Goal: Transaction & Acquisition: Purchase product/service

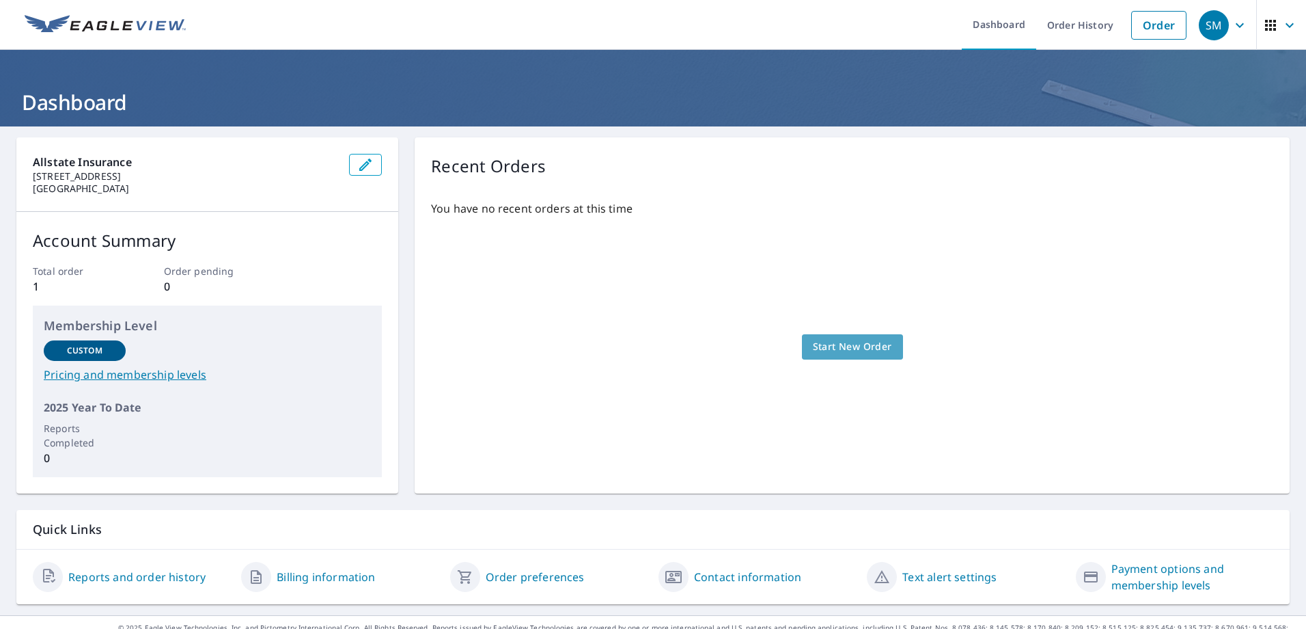
click at [838, 350] on span "Start New Order" at bounding box center [852, 346] width 79 height 17
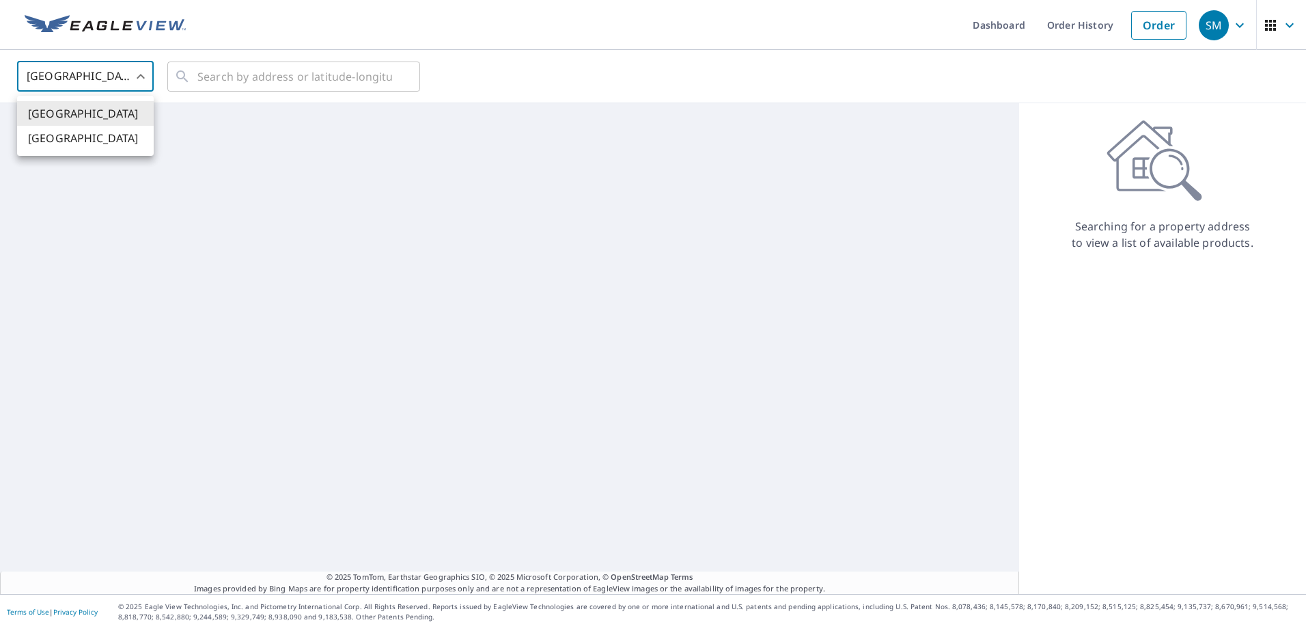
click at [137, 81] on body "SM SM Dashboard Order History Order SM United States US ​ ​ © 2025 TomTom, Eart…" at bounding box center [653, 314] width 1306 height 629
click at [260, 124] on div at bounding box center [653, 314] width 1306 height 629
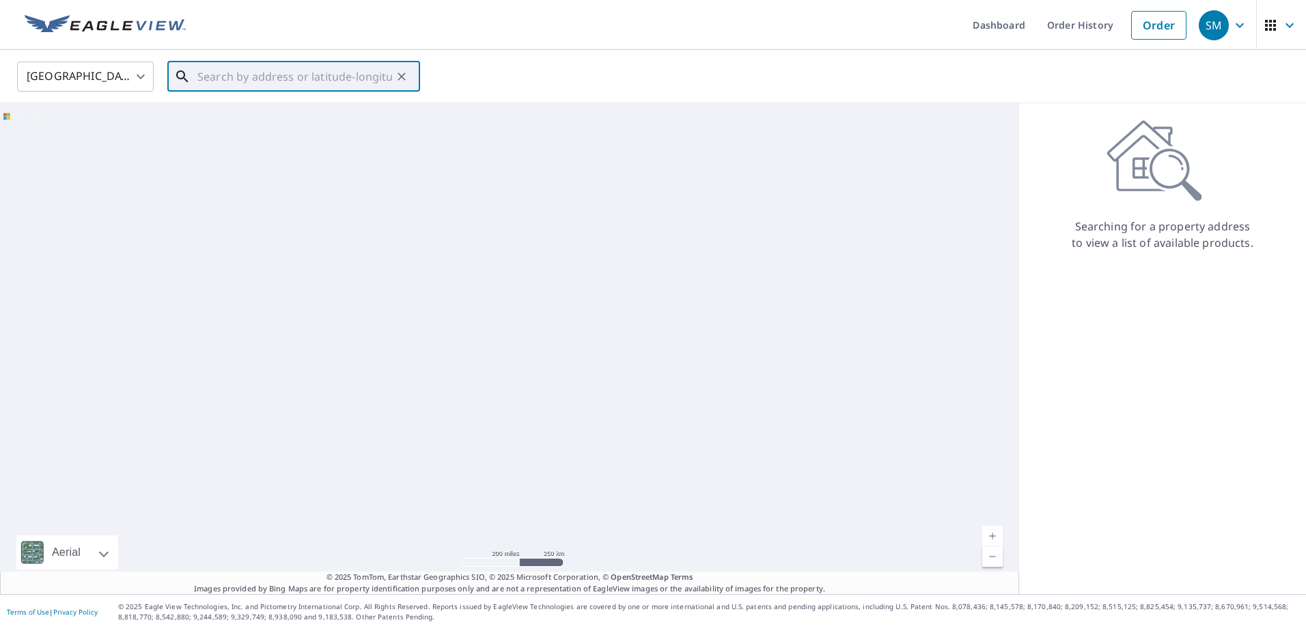
click at [258, 74] on input "text" at bounding box center [294, 76] width 195 height 38
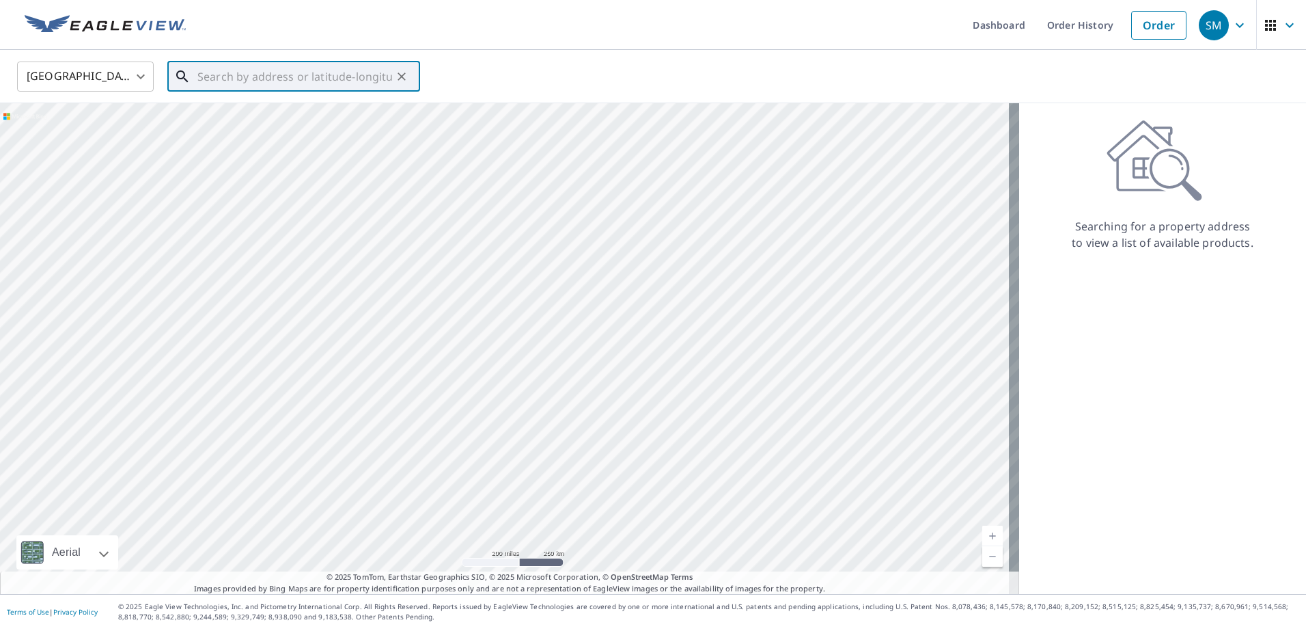
click at [357, 342] on div at bounding box center [509, 348] width 1019 height 491
click at [230, 79] on input "text" at bounding box center [294, 76] width 195 height 38
paste input "[STREET_ADDRESS]"
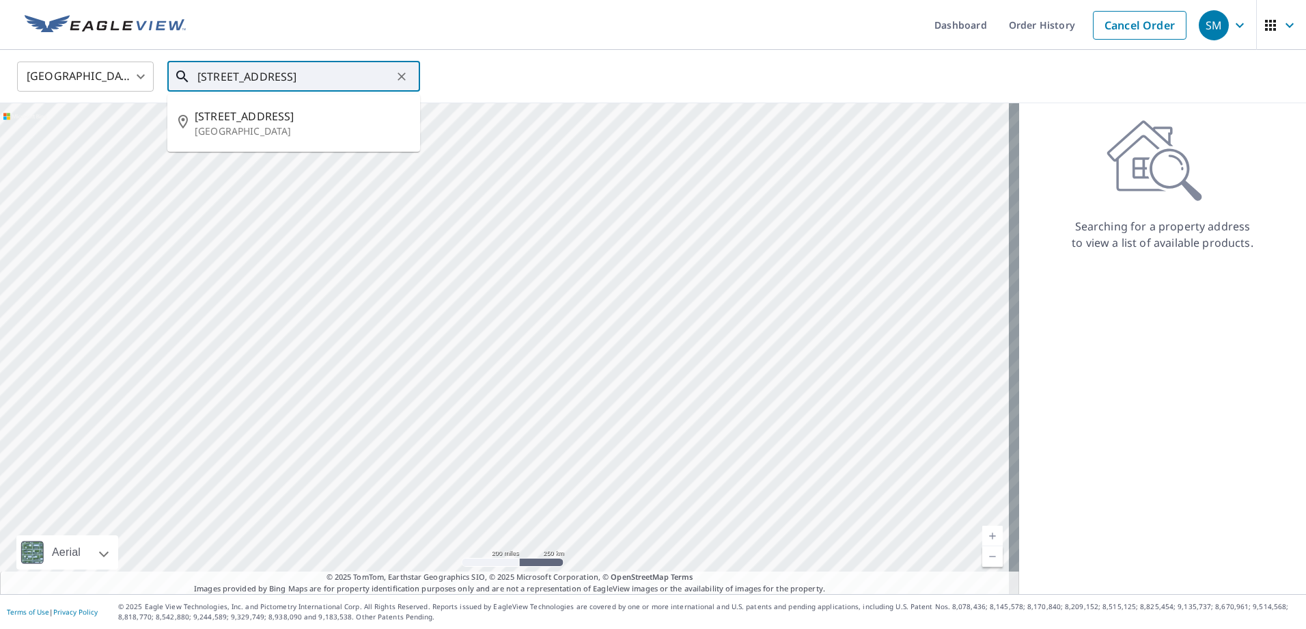
type input "[STREET_ADDRESS]"
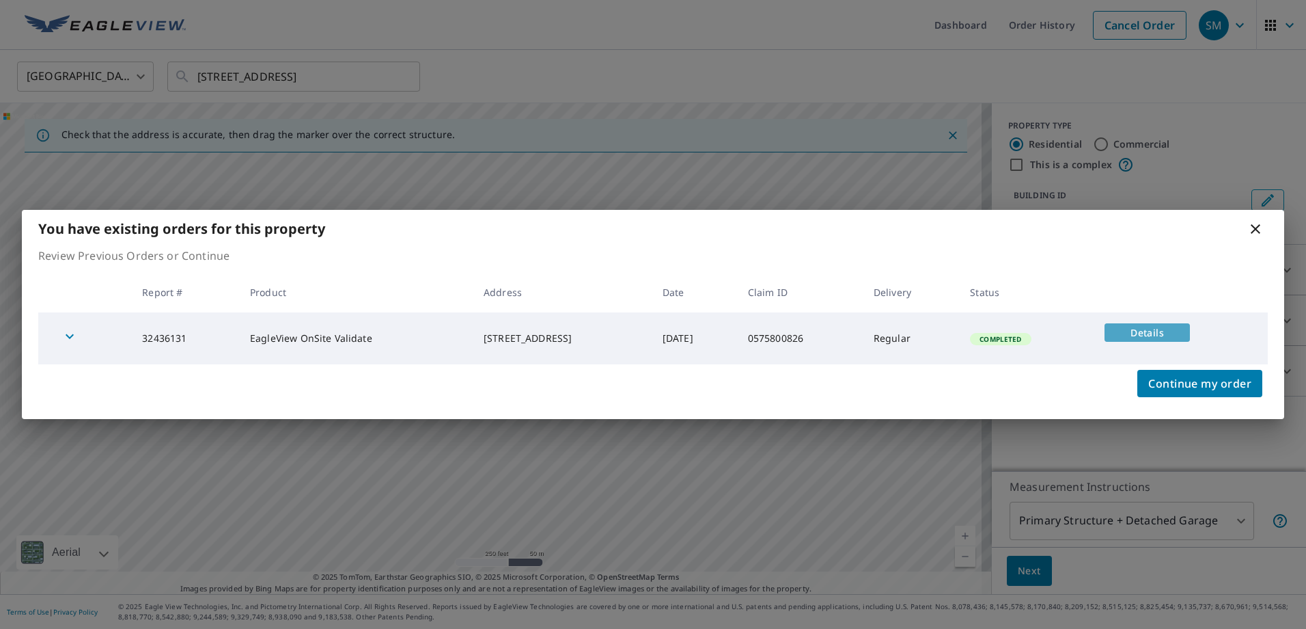
click at [1145, 331] on span "Details" at bounding box center [1147, 332] width 69 height 13
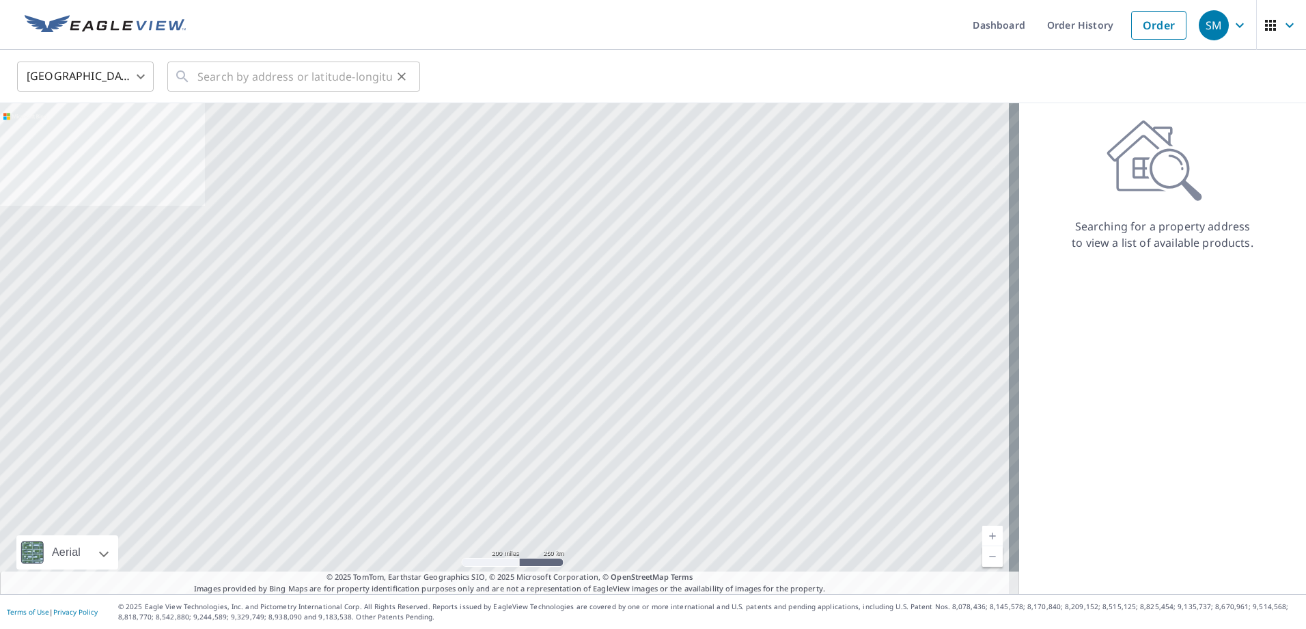
click at [195, 78] on div "​" at bounding box center [293, 76] width 253 height 30
paste input "[STREET_ADDRESS]"
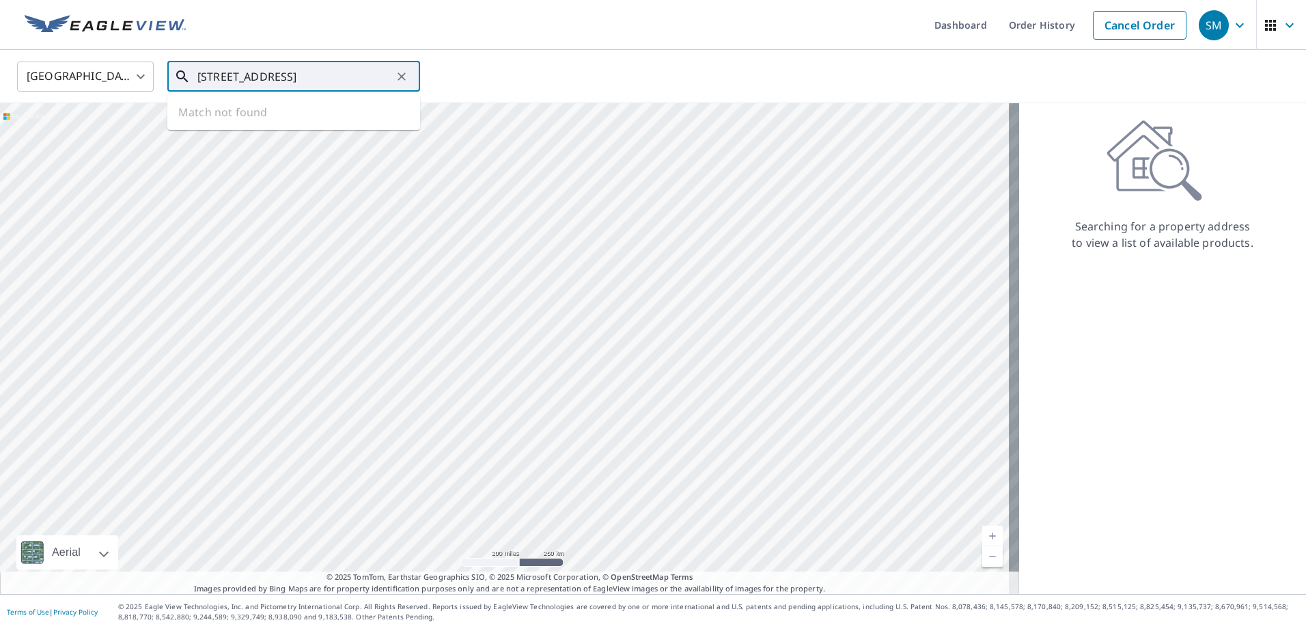
scroll to position [0, 56]
type input "[STREET_ADDRESS]"
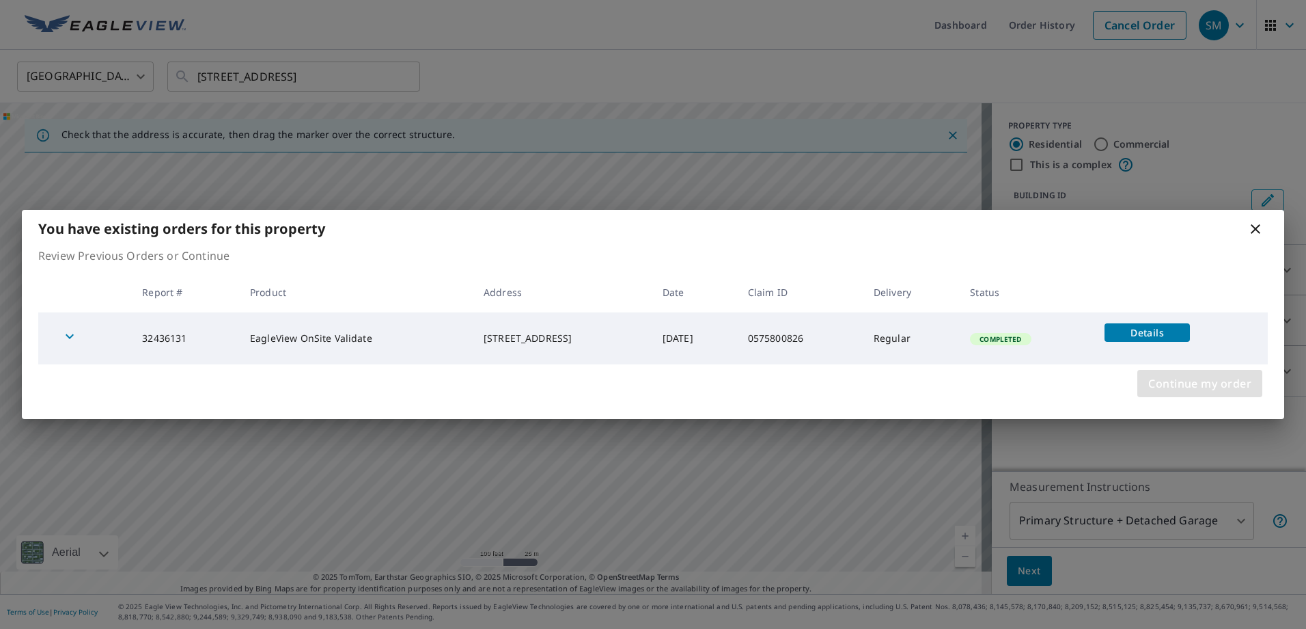
click at [1187, 383] on span "Continue my order" at bounding box center [1199, 383] width 103 height 19
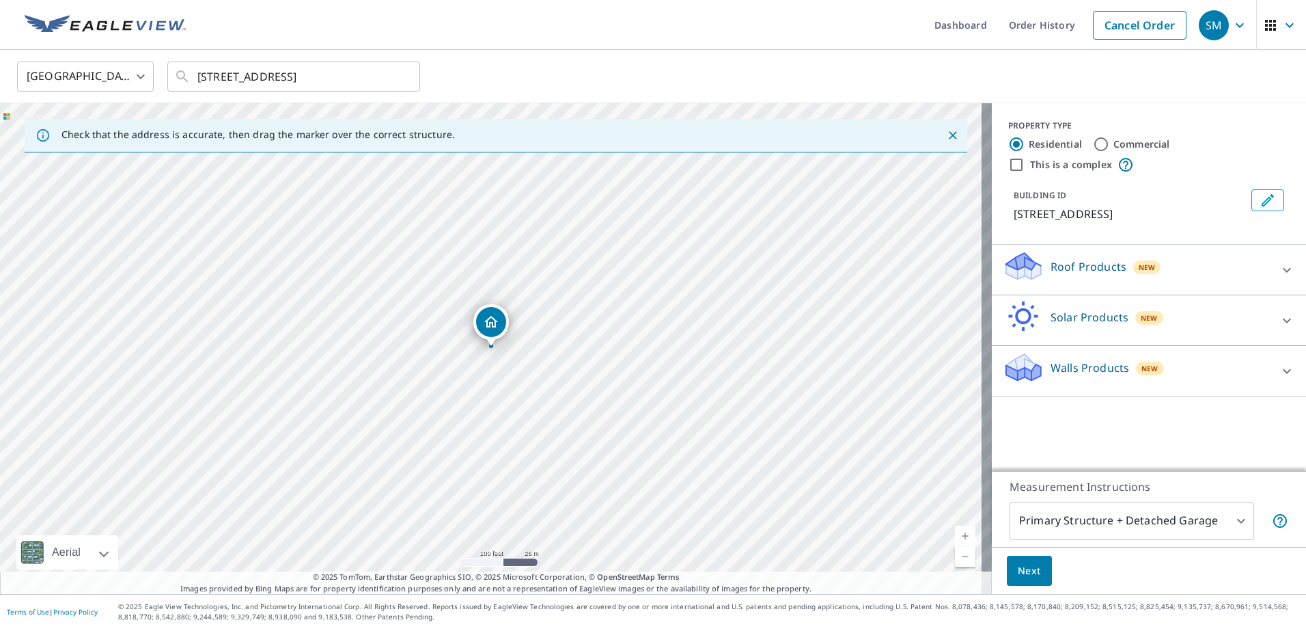
click at [1279, 271] on icon at bounding box center [1287, 270] width 16 height 16
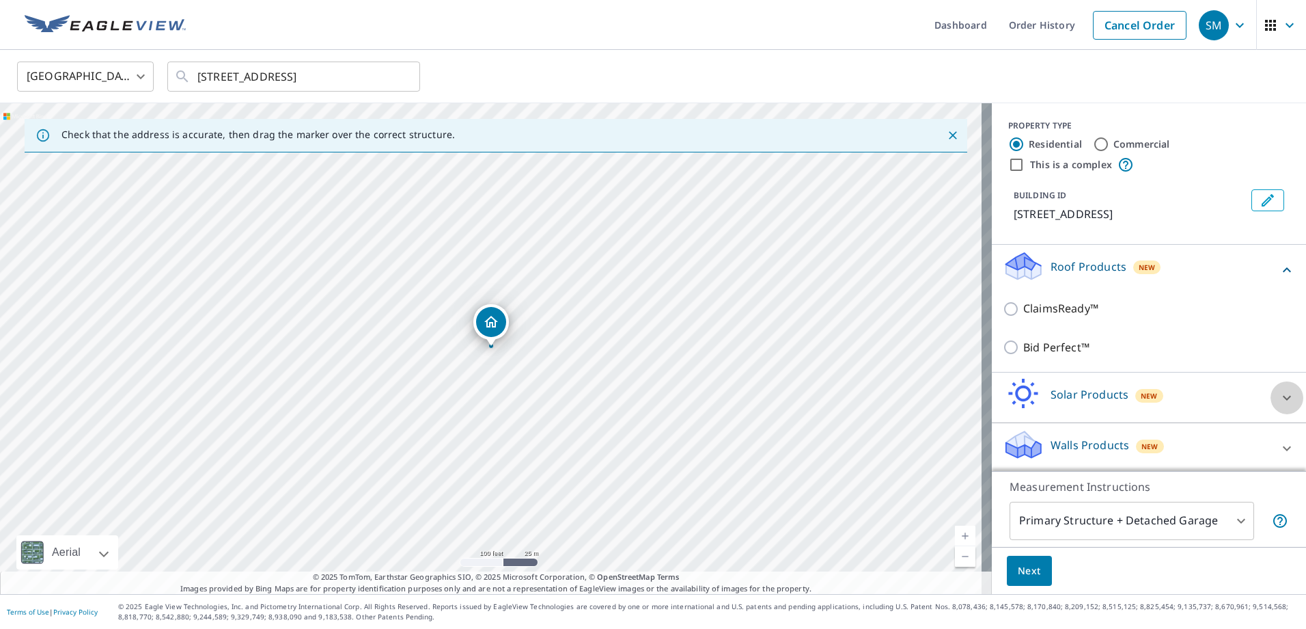
click at [1279, 404] on icon at bounding box center [1287, 397] width 16 height 16
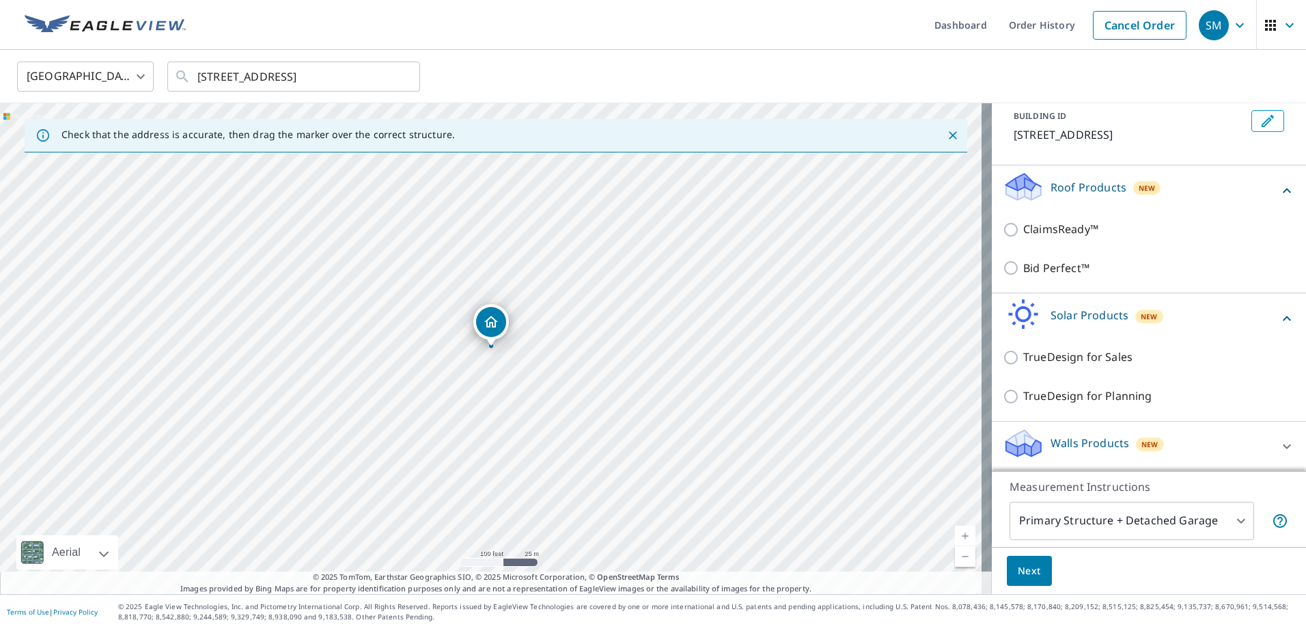
scroll to position [81, 0]
click at [1271, 455] on div at bounding box center [1287, 444] width 33 height 33
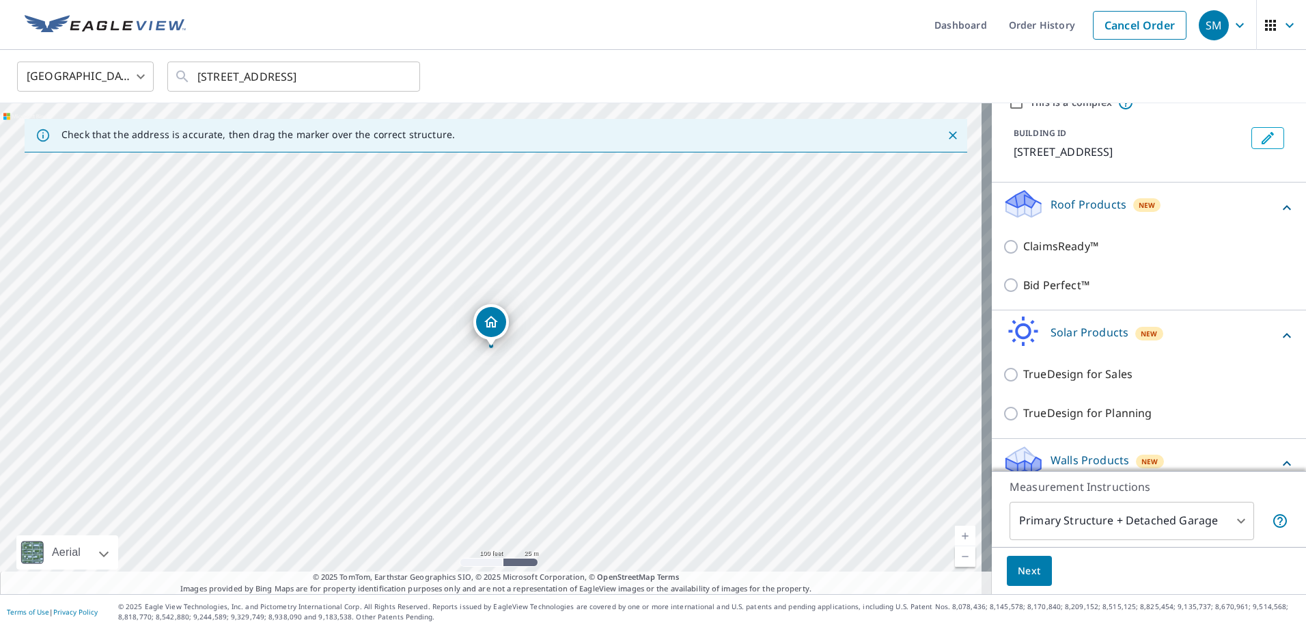
scroll to position [120, 0]
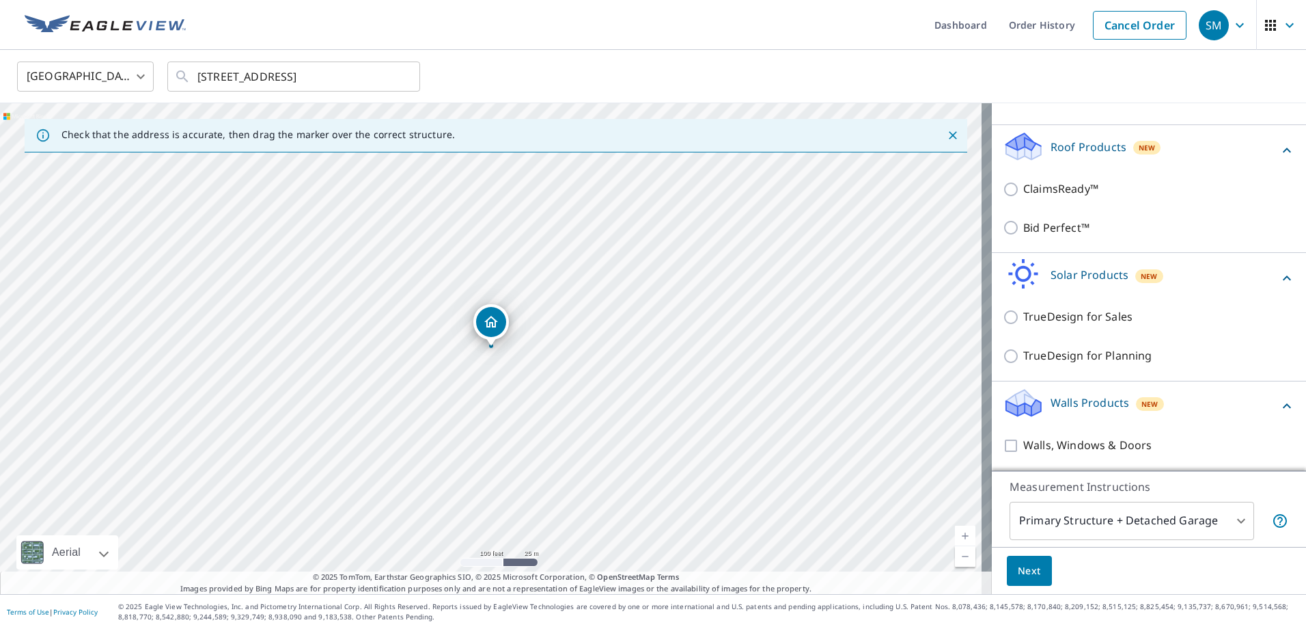
click at [1022, 571] on span "Next" at bounding box center [1029, 570] width 23 height 17
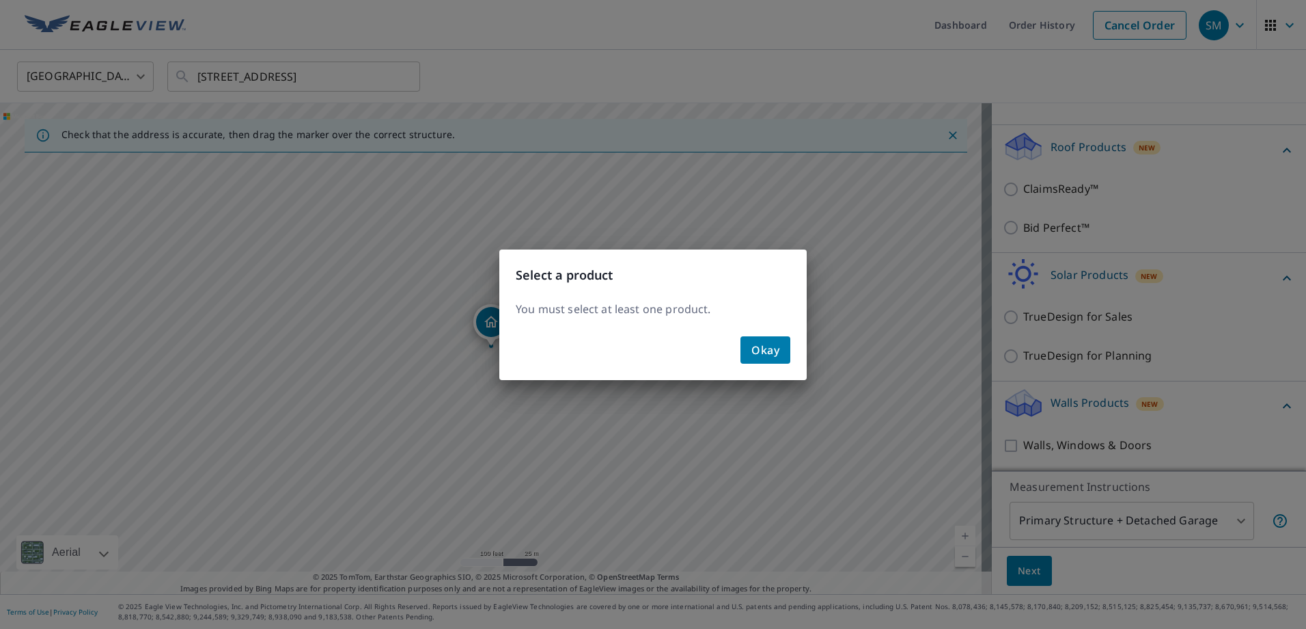
click at [760, 359] on button "Okay" at bounding box center [766, 349] width 50 height 27
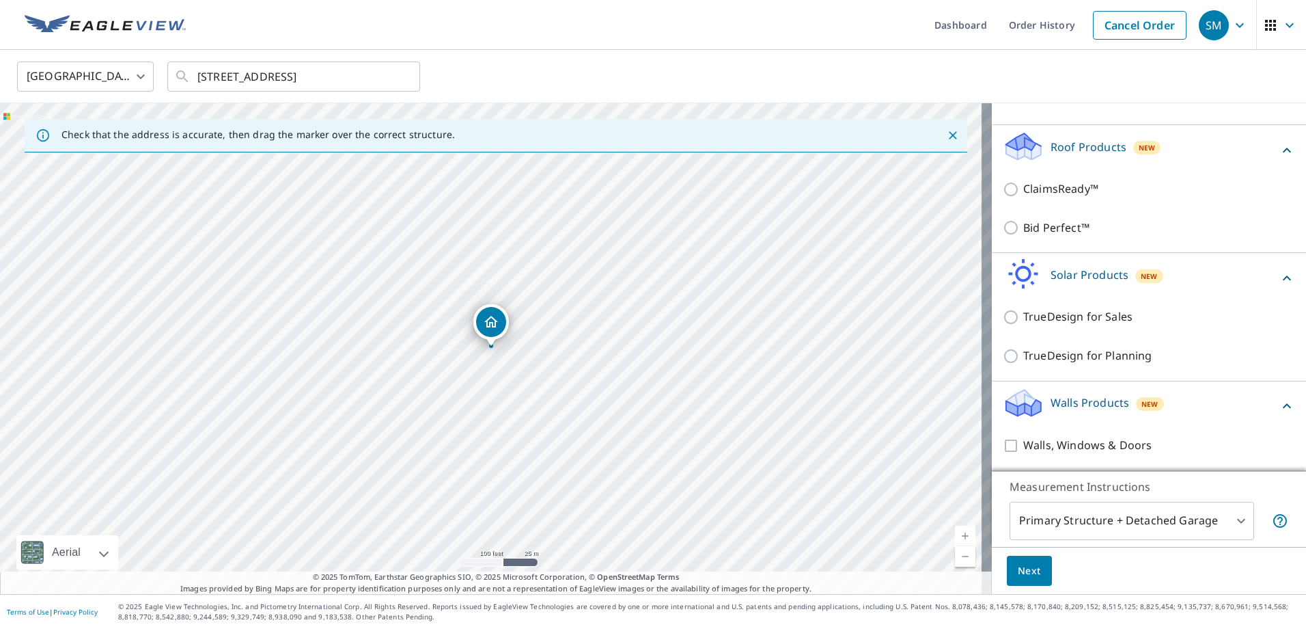
scroll to position [0, 0]
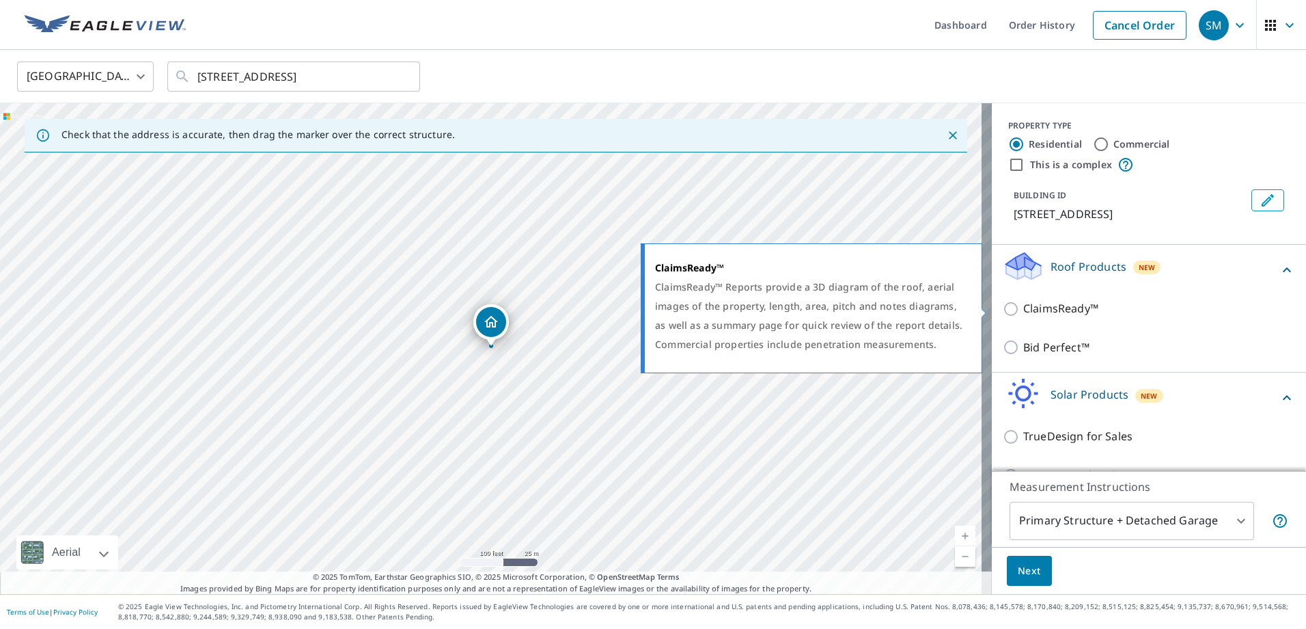
click at [1003, 314] on input "ClaimsReady™" at bounding box center [1013, 309] width 20 height 16
checkbox input "true"
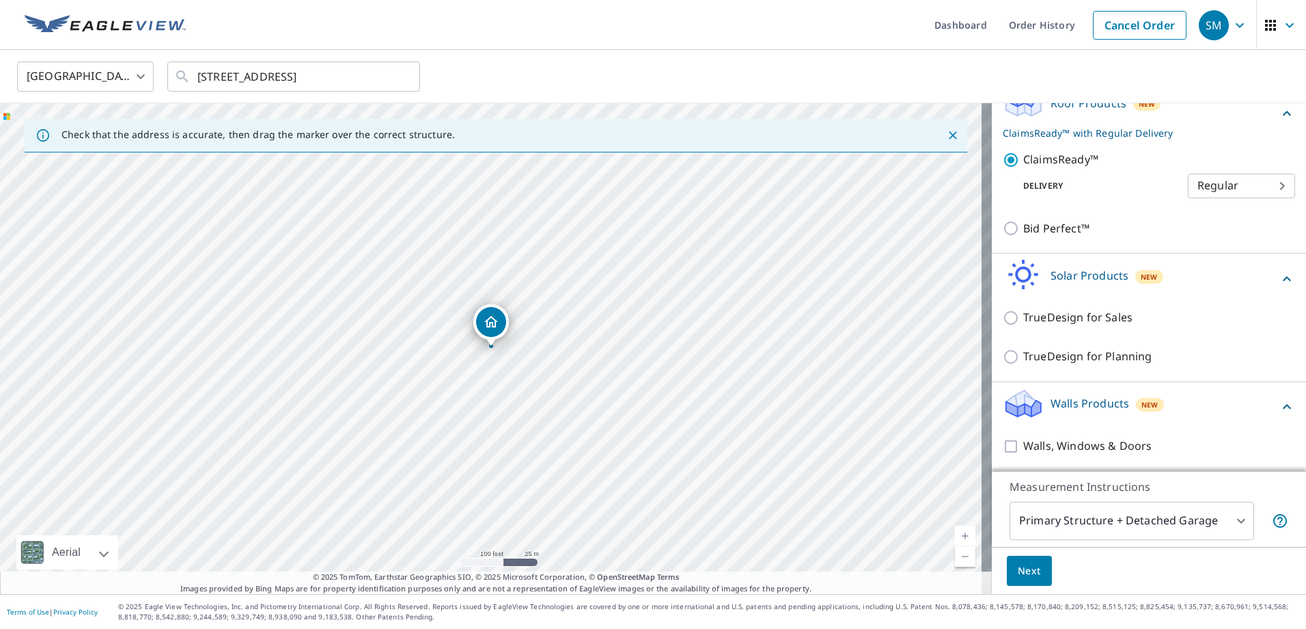
scroll to position [164, 0]
click at [1025, 573] on span "Next" at bounding box center [1029, 570] width 23 height 17
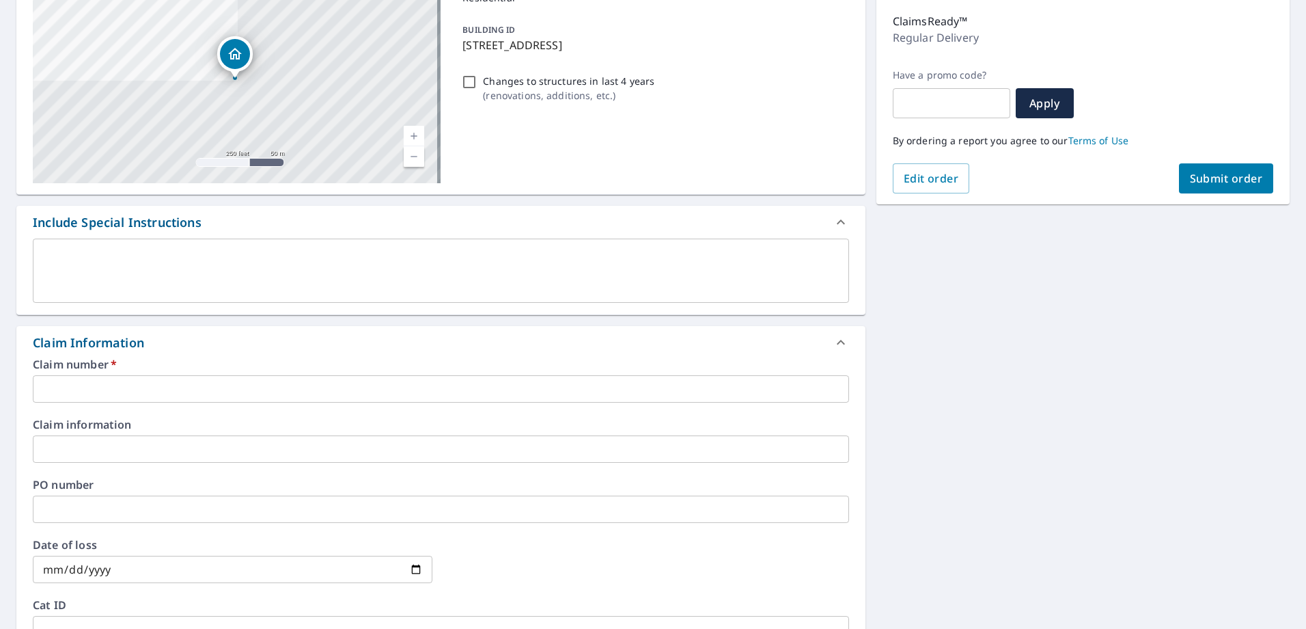
scroll to position [205, 0]
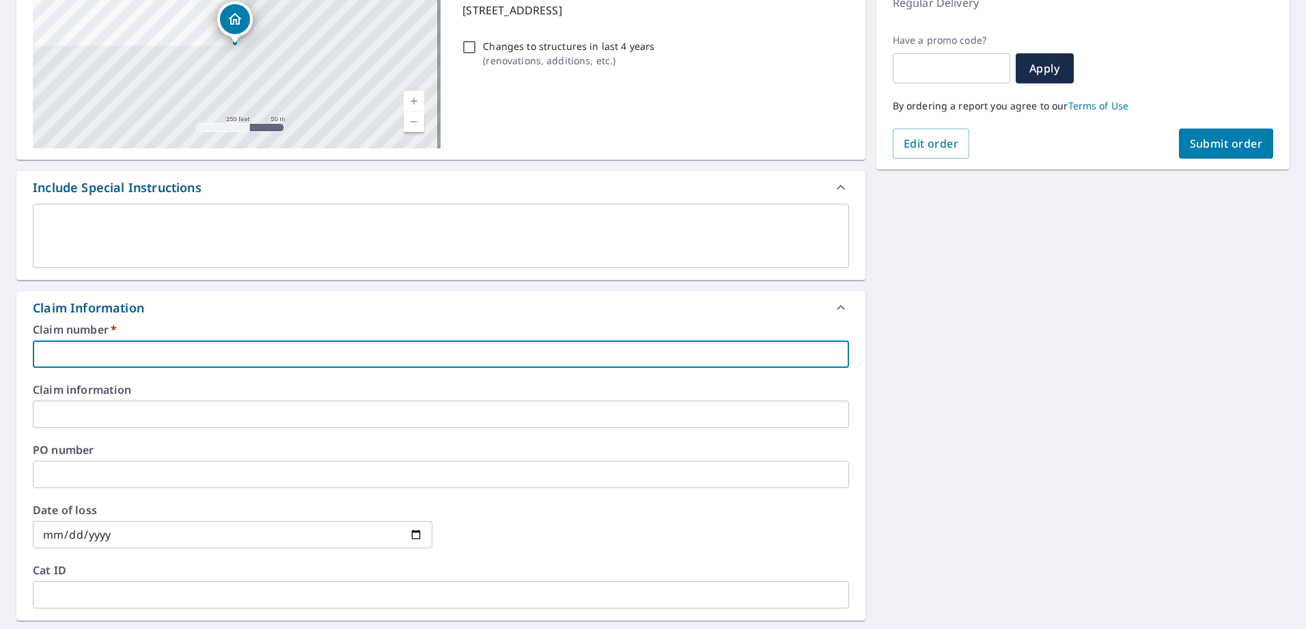
click at [279, 345] on input "text" at bounding box center [441, 353] width 816 height 27
click at [267, 363] on input "text" at bounding box center [441, 353] width 816 height 27
paste input "0804500478"
type input "0804500478"
click at [122, 473] on input "text" at bounding box center [441, 473] width 816 height 27
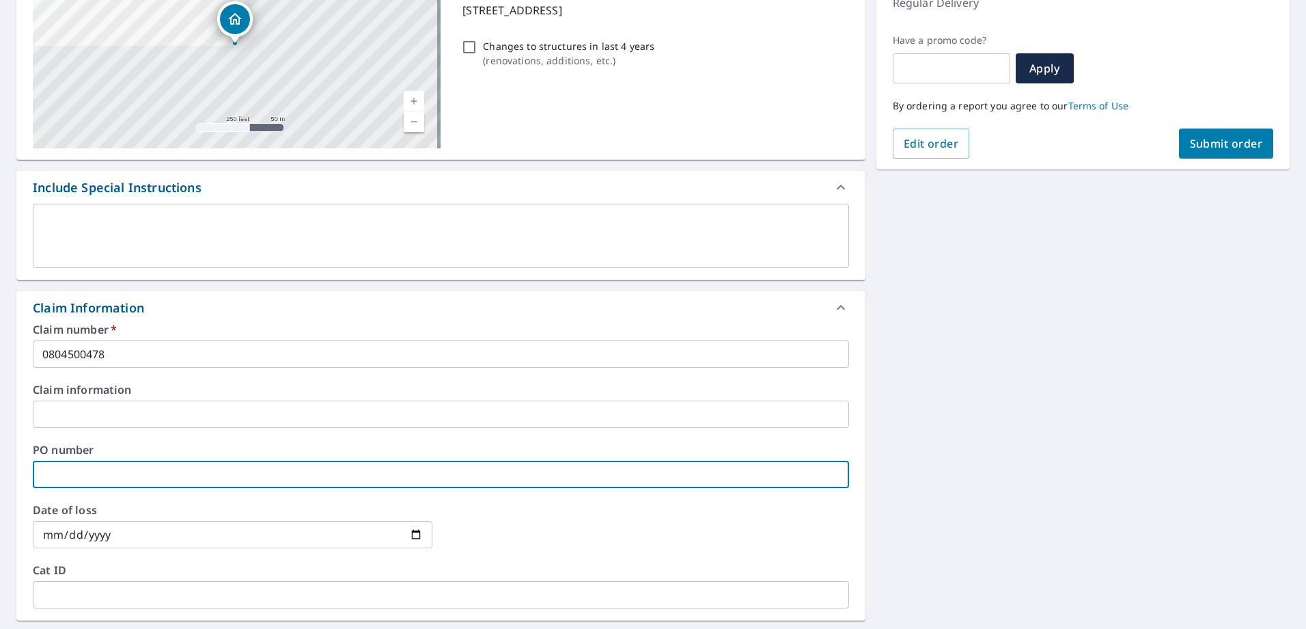
click at [77, 478] on input "text" at bounding box center [441, 473] width 816 height 27
paste input "35906-3720"
type input "35906-3720"
click at [72, 410] on input "text" at bounding box center [441, 413] width 816 height 27
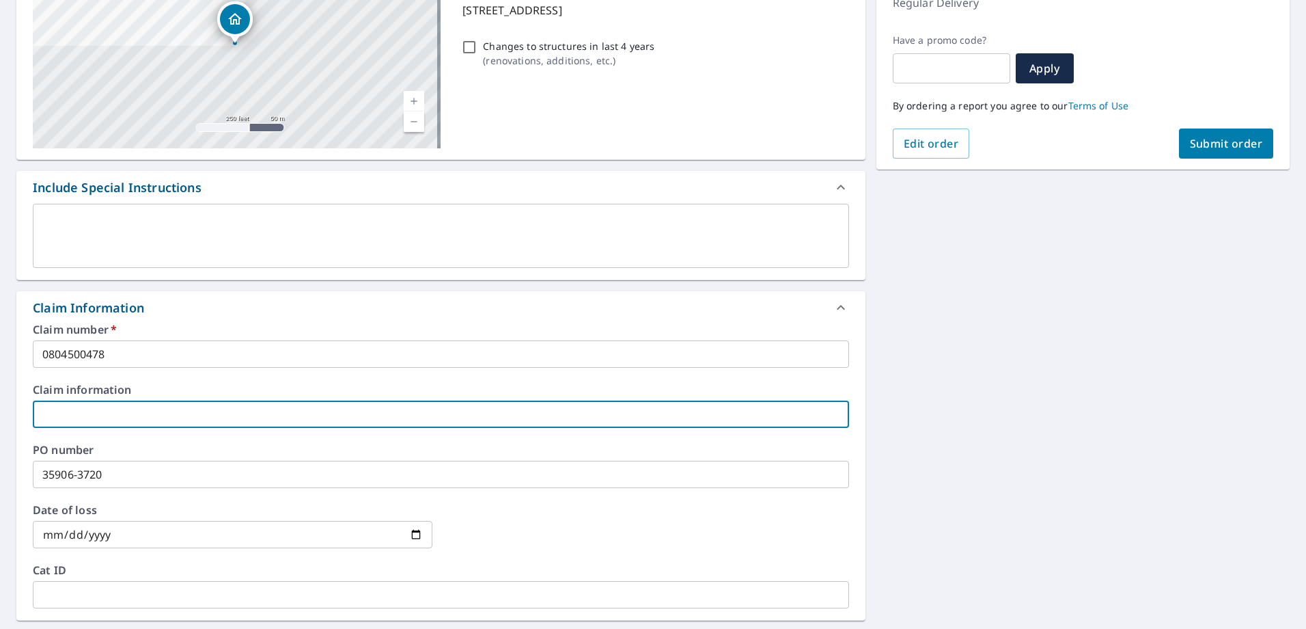
click at [109, 420] on input "text" at bounding box center [441, 413] width 816 height 27
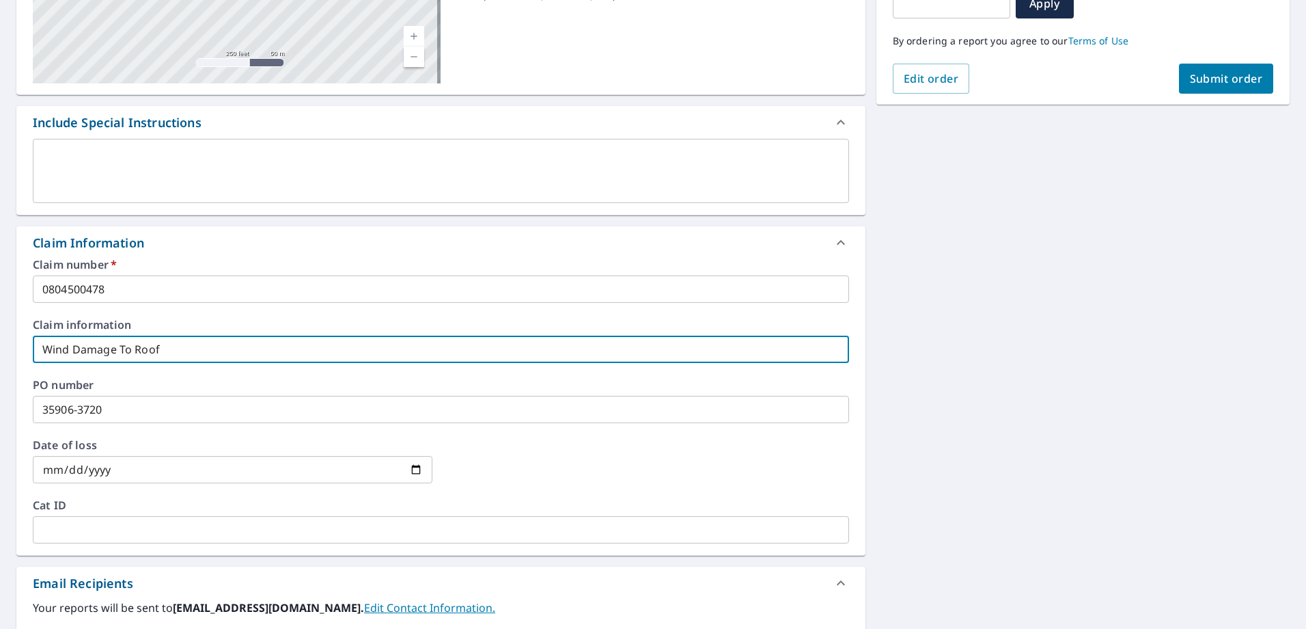
scroll to position [342, 0]
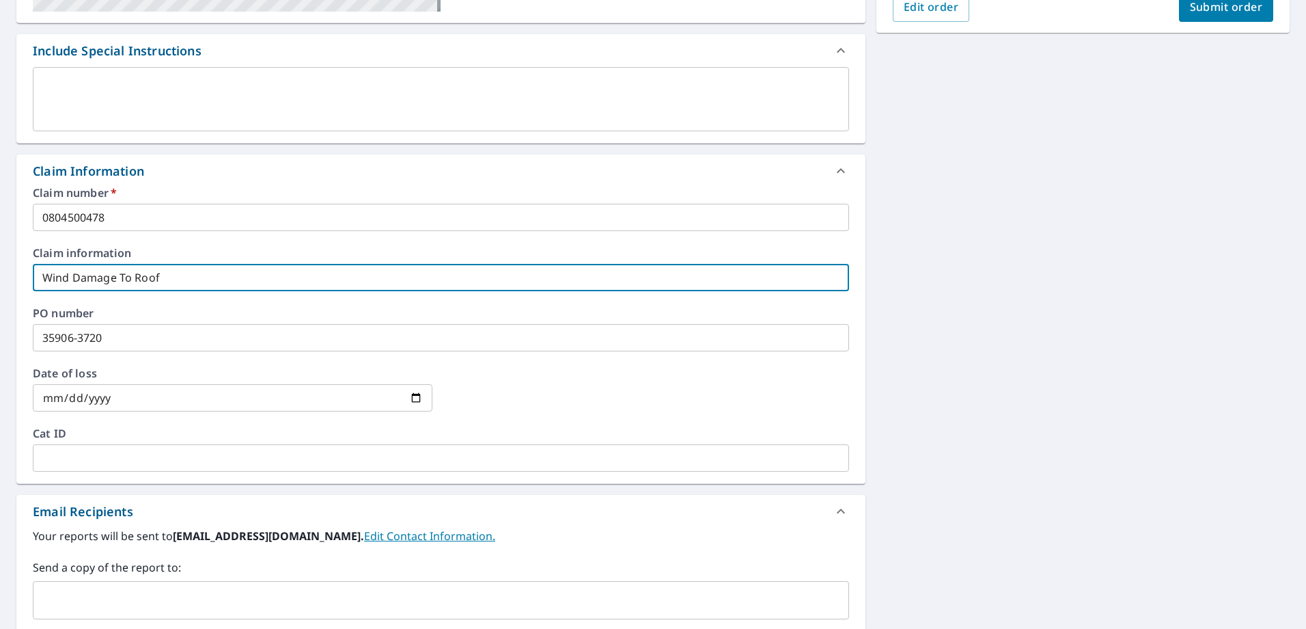
type input "Wind Damage To Roof"
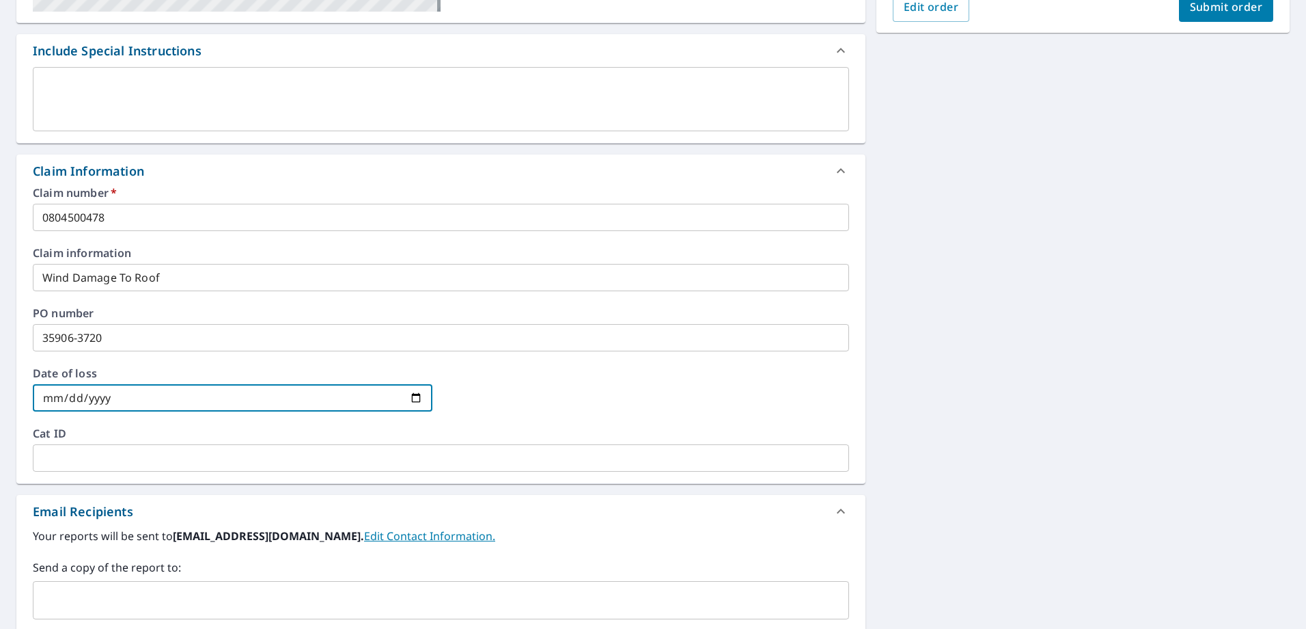
click at [411, 396] on input "date" at bounding box center [233, 397] width 400 height 27
type input "[DATE]"
click at [129, 460] on input "text" at bounding box center [441, 457] width 816 height 27
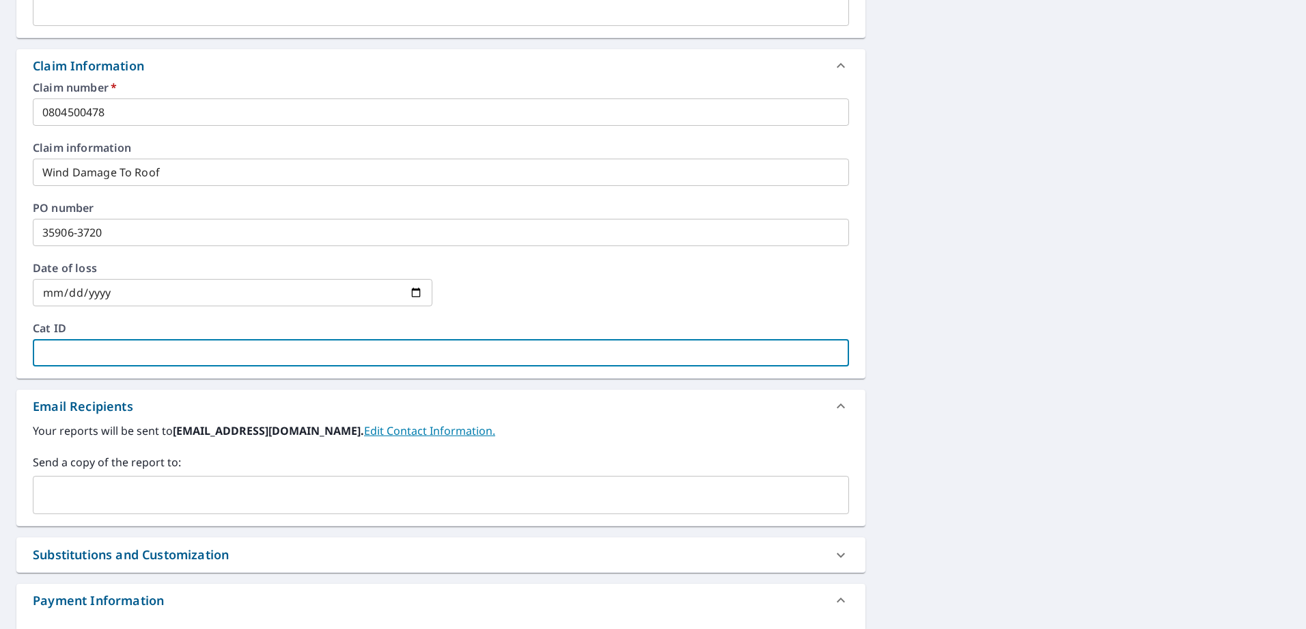
scroll to position [478, 0]
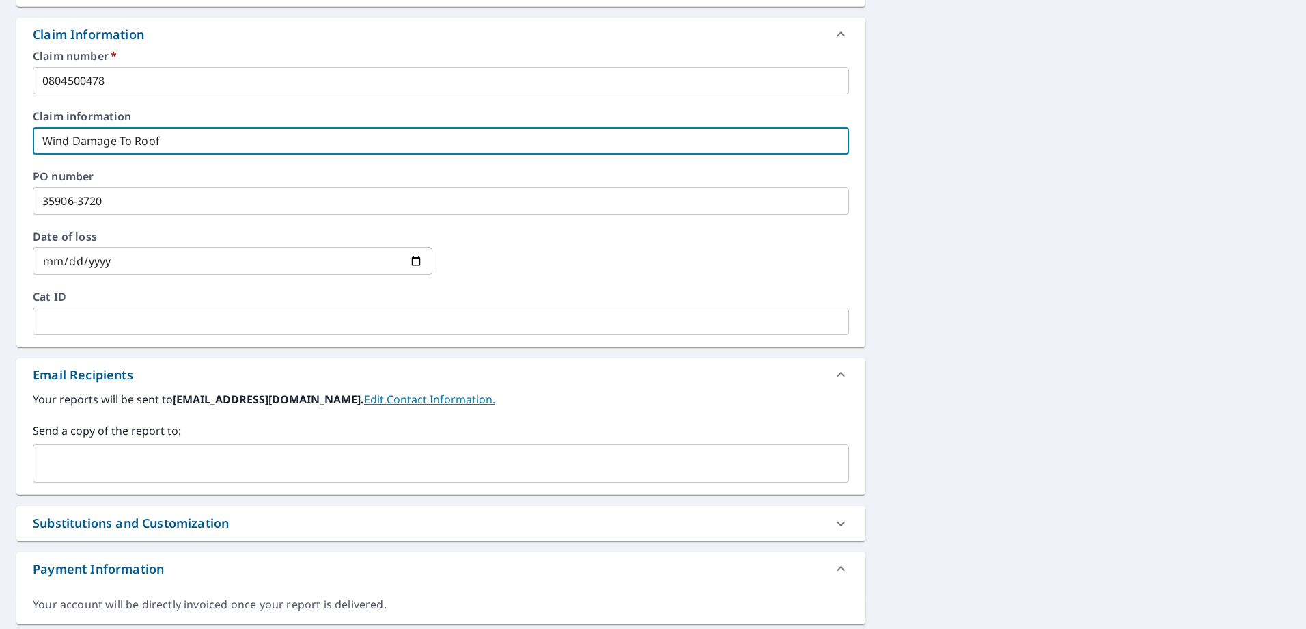
drag, startPoint x: 175, startPoint y: 143, endPoint x: -3, endPoint y: 148, distance: 177.7
click at [0, 148] on html "SM SM Dashboard Order History Cancel Order SM Dashboard / Finalize Order Finali…" at bounding box center [653, 314] width 1306 height 629
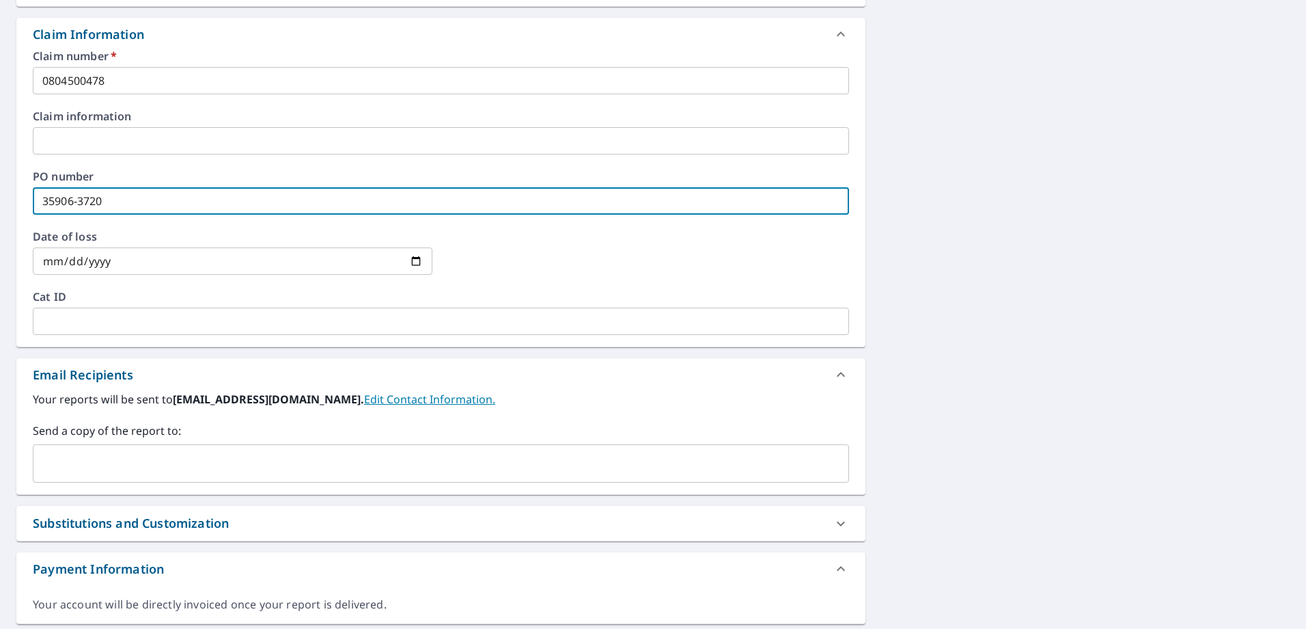
drag, startPoint x: 111, startPoint y: 200, endPoint x: -3, endPoint y: 211, distance: 114.6
click at [0, 211] on html "SM SM Dashboard Order History Cancel Order SM Dashboard / Finalize Order Finali…" at bounding box center [653, 314] width 1306 height 629
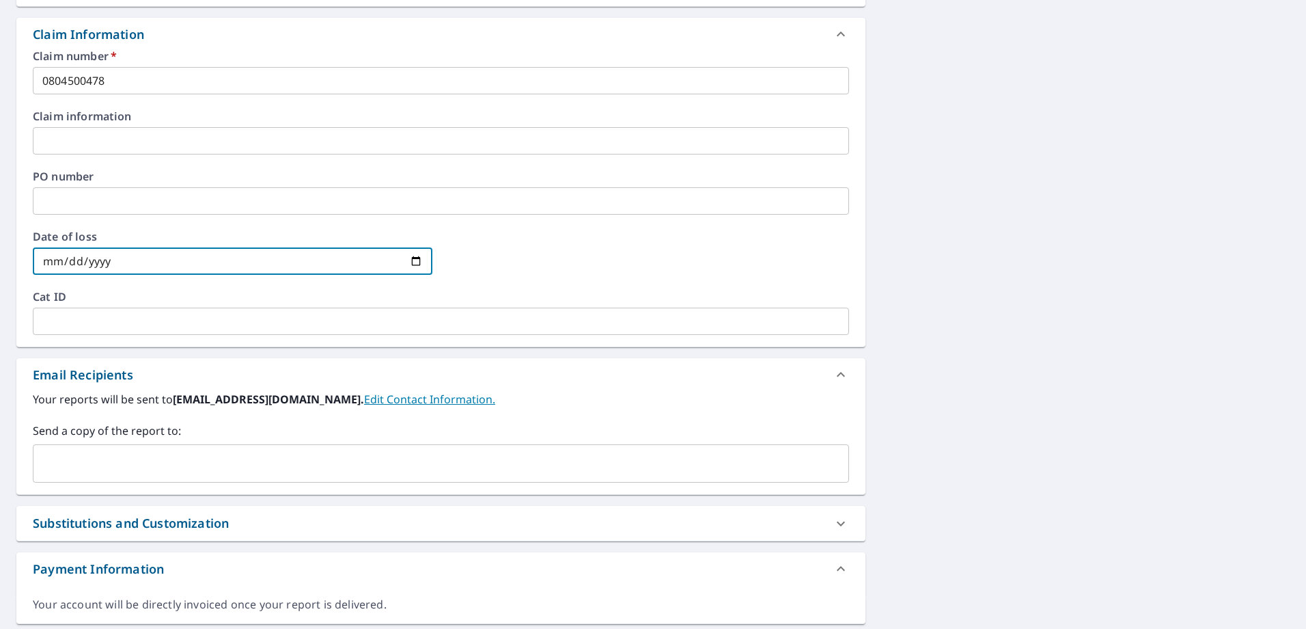
drag, startPoint x: 154, startPoint y: 251, endPoint x: 82, endPoint y: 264, distance: 72.8
click at [76, 262] on input "[DATE]" at bounding box center [233, 260] width 400 height 27
drag, startPoint x: 90, startPoint y: 260, endPoint x: 5, endPoint y: 260, distance: 85.4
click at [3, 260] on div "[STREET_ADDRESS] A standard road map Aerial A detailed look from above Labels L…" at bounding box center [653, 141] width 1306 height 987
drag, startPoint x: 37, startPoint y: 266, endPoint x: 46, endPoint y: 262, distance: 10.2
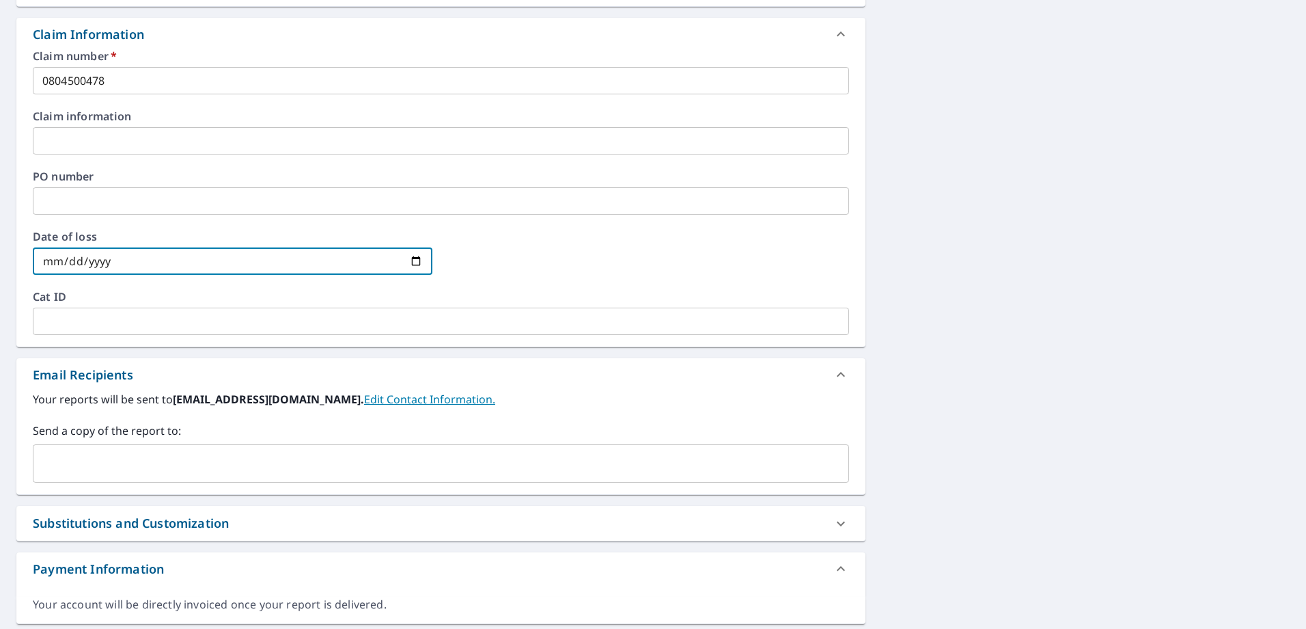
click at [42, 266] on input "[DATE]" at bounding box center [233, 260] width 400 height 27
click at [47, 260] on input "[DATE]" at bounding box center [233, 260] width 400 height 27
drag, startPoint x: 55, startPoint y: 261, endPoint x: 133, endPoint y: 259, distance: 77.9
click at [102, 261] on input "[DATE]" at bounding box center [233, 260] width 400 height 27
click at [579, 249] on div at bounding box center [649, 261] width 400 height 60
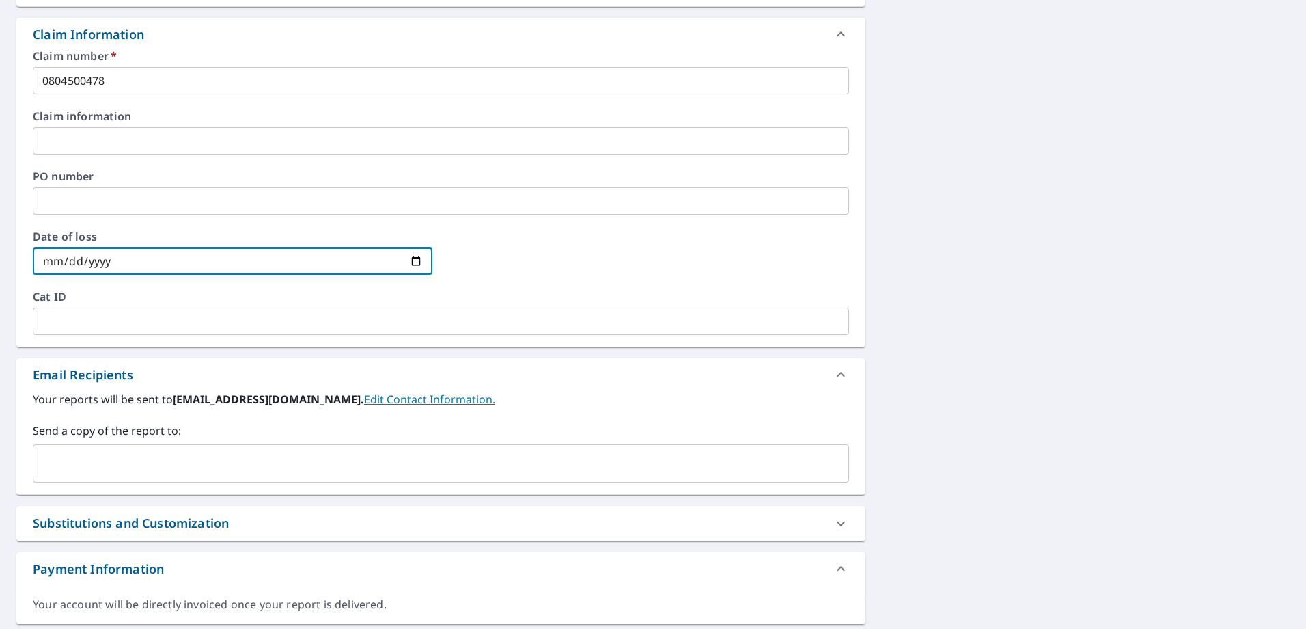
click at [413, 259] on input "[DATE]" at bounding box center [233, 260] width 400 height 27
type input "[DATE]"
click at [122, 256] on input "[DATE]" at bounding box center [233, 260] width 400 height 27
click at [109, 257] on input "[DATE]" at bounding box center [233, 260] width 400 height 27
click at [106, 259] on input "[DATE]" at bounding box center [233, 260] width 400 height 27
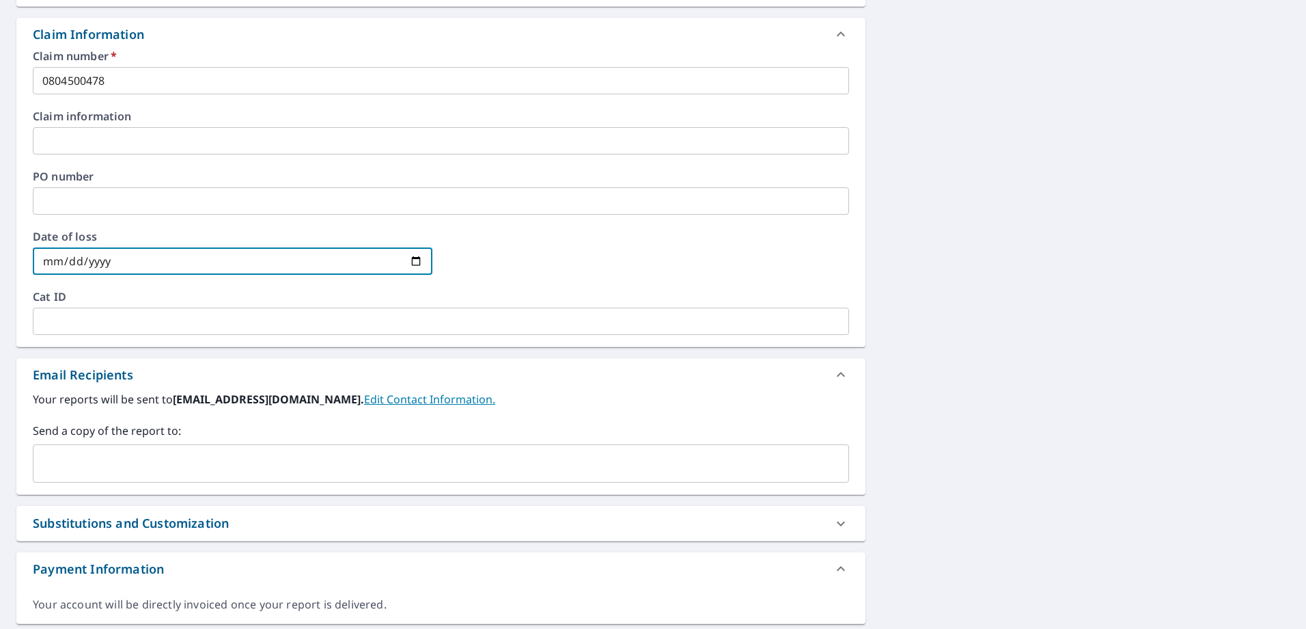
click at [99, 260] on input "date" at bounding box center [233, 260] width 400 height 27
click at [71, 264] on input "date" at bounding box center [233, 260] width 400 height 27
click at [154, 295] on label "Cat ID" at bounding box center [441, 296] width 816 height 11
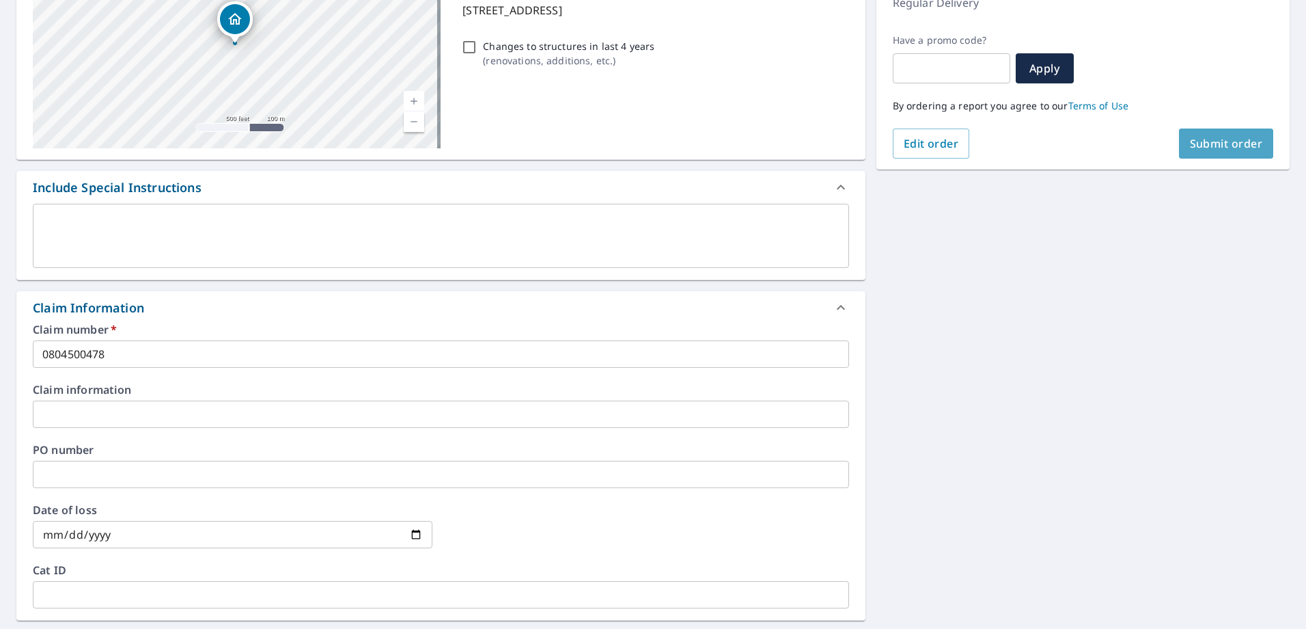
click at [1211, 138] on span "Submit order" at bounding box center [1226, 143] width 73 height 15
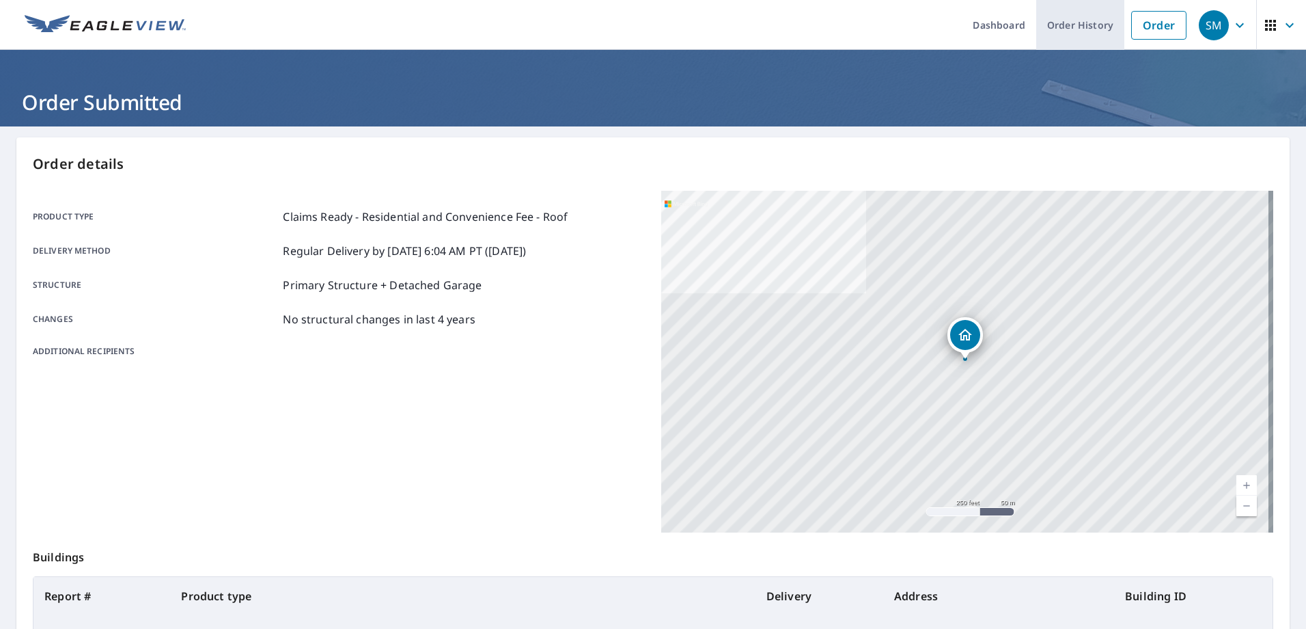
click at [1082, 24] on link "Order History" at bounding box center [1080, 25] width 88 height 50
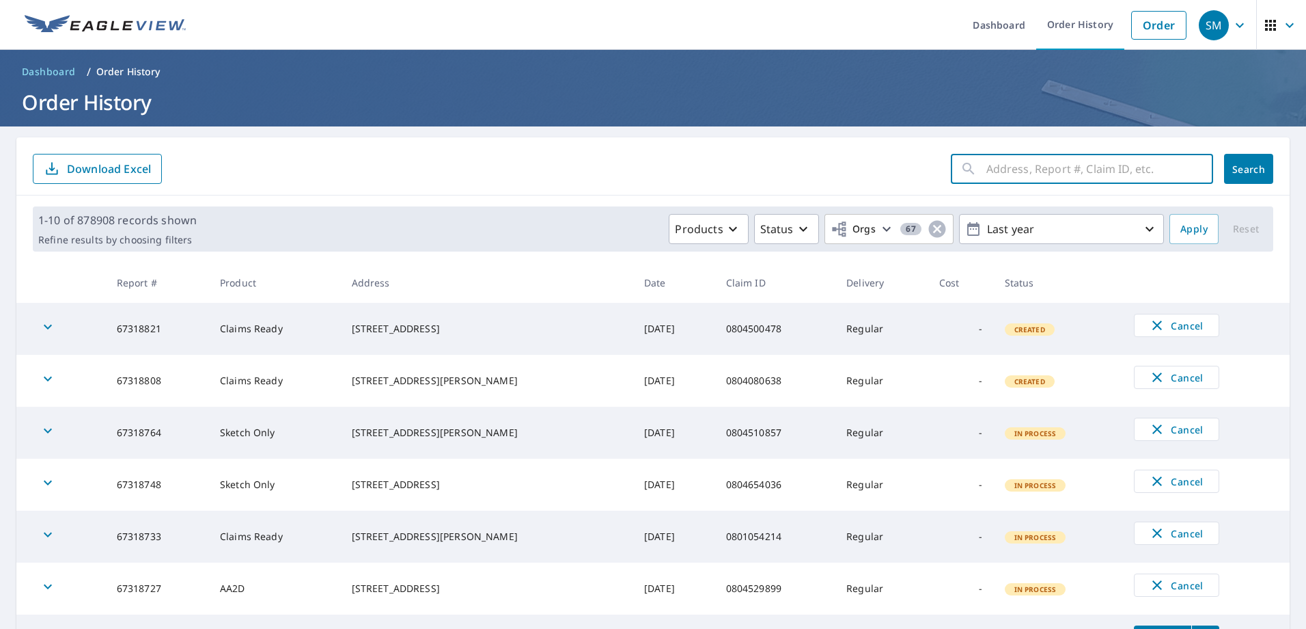
click at [1020, 170] on input "text" at bounding box center [1100, 169] width 227 height 38
paste input "0804500478"
type input "0804500478"
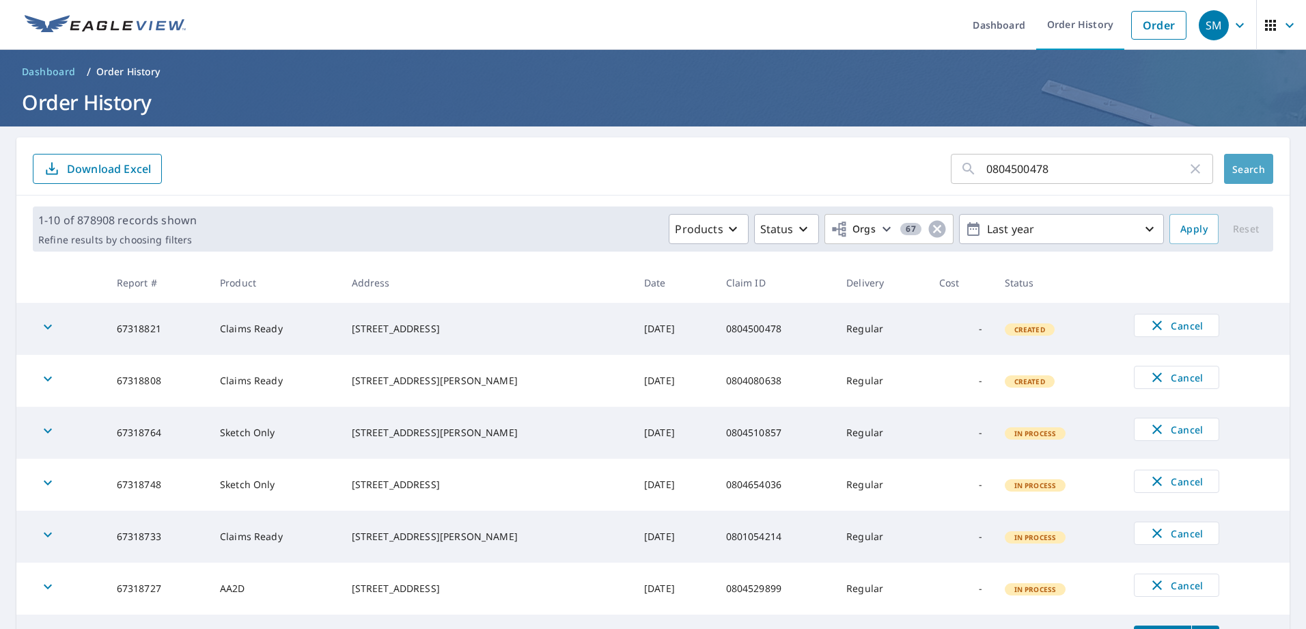
click at [1240, 169] on span "Search" at bounding box center [1248, 169] width 27 height 13
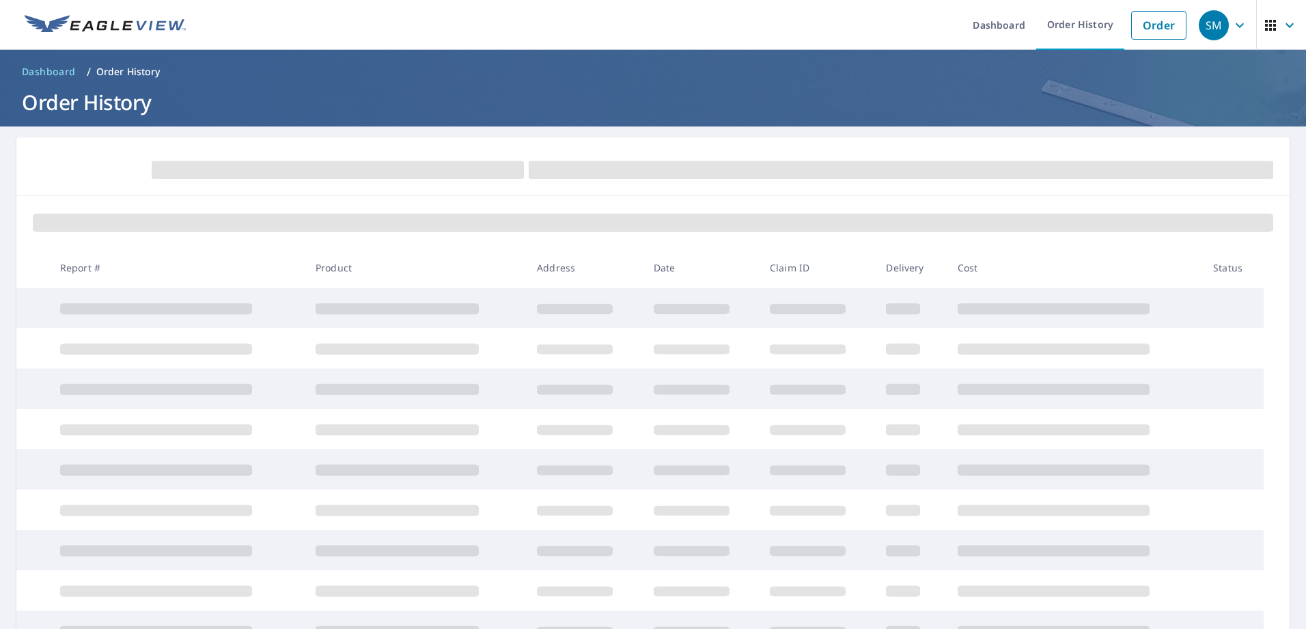
click at [86, 172] on form at bounding box center [653, 169] width 1241 height 30
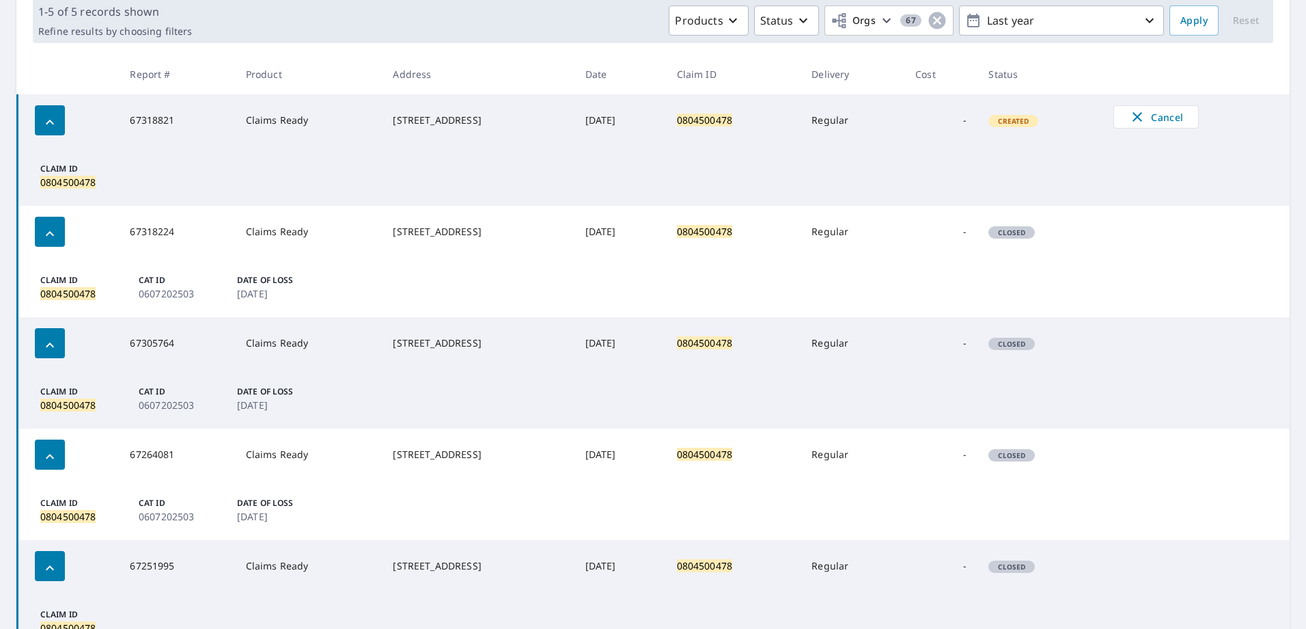
scroll to position [277, 0]
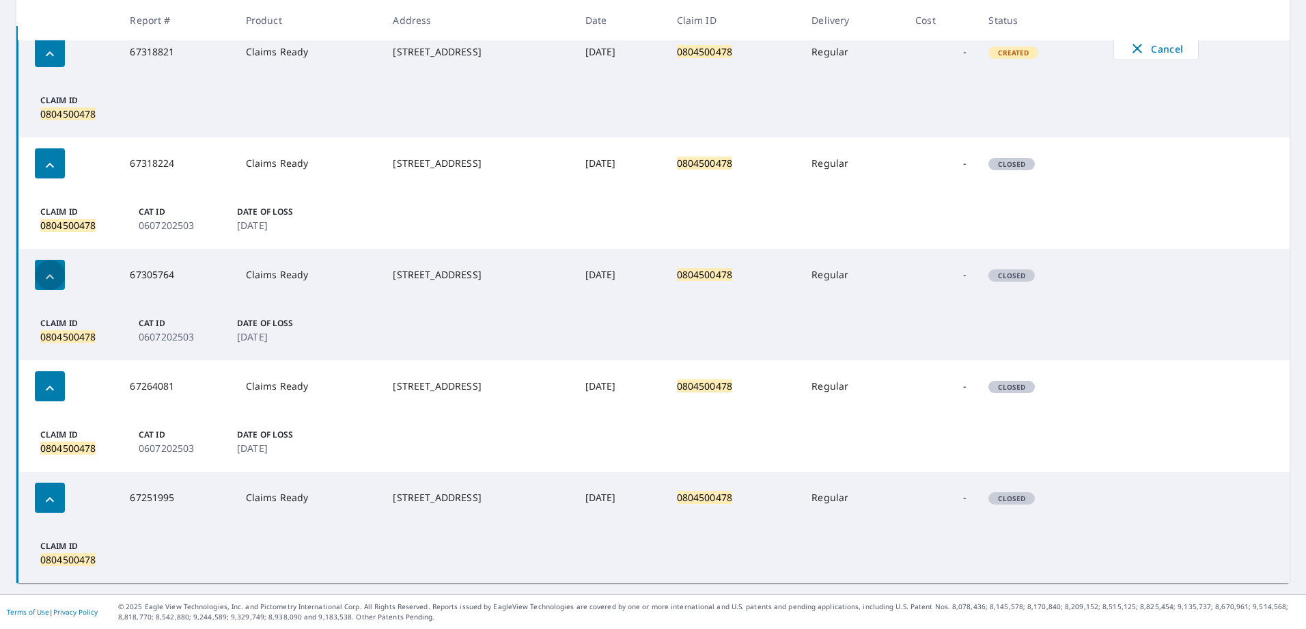
click at [49, 271] on icon "button" at bounding box center [50, 276] width 16 height 16
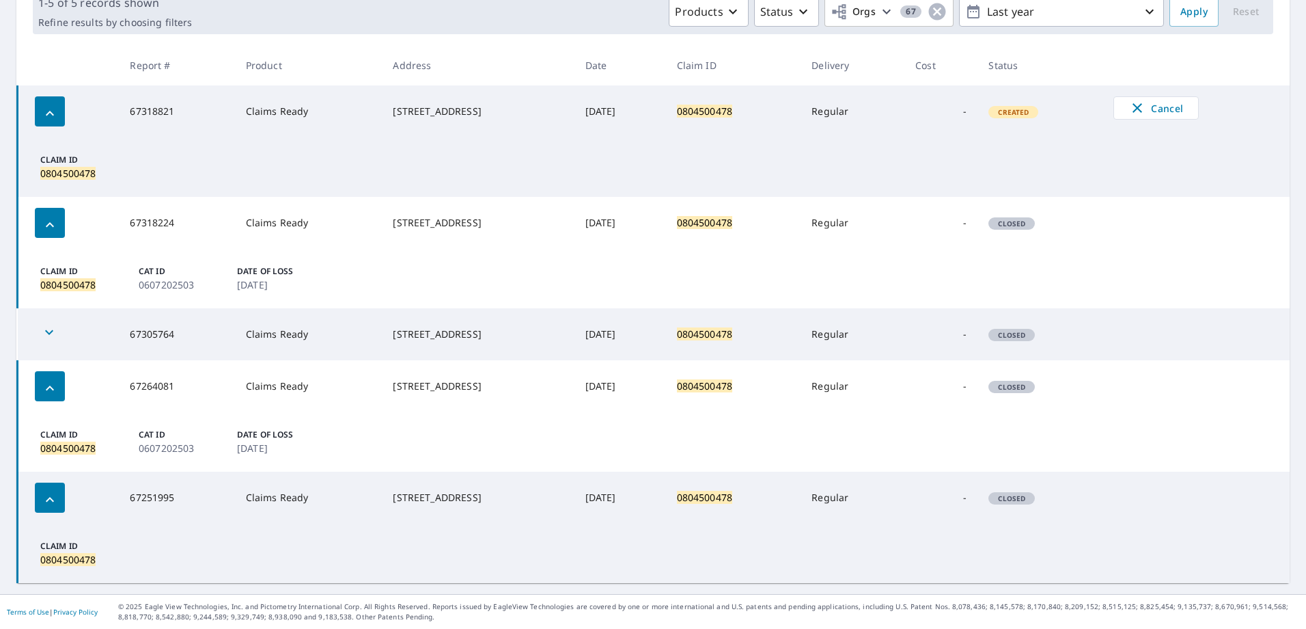
scroll to position [217, 0]
click at [47, 330] on icon "button" at bounding box center [49, 332] width 16 height 16
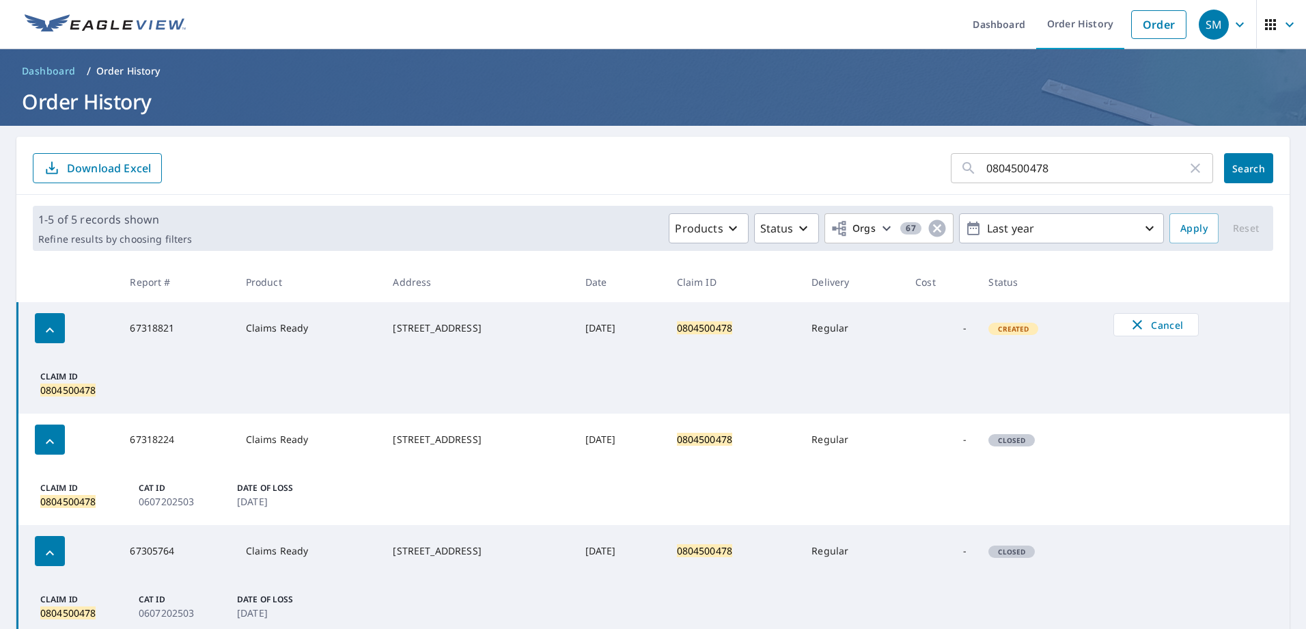
scroll to position [0, 0]
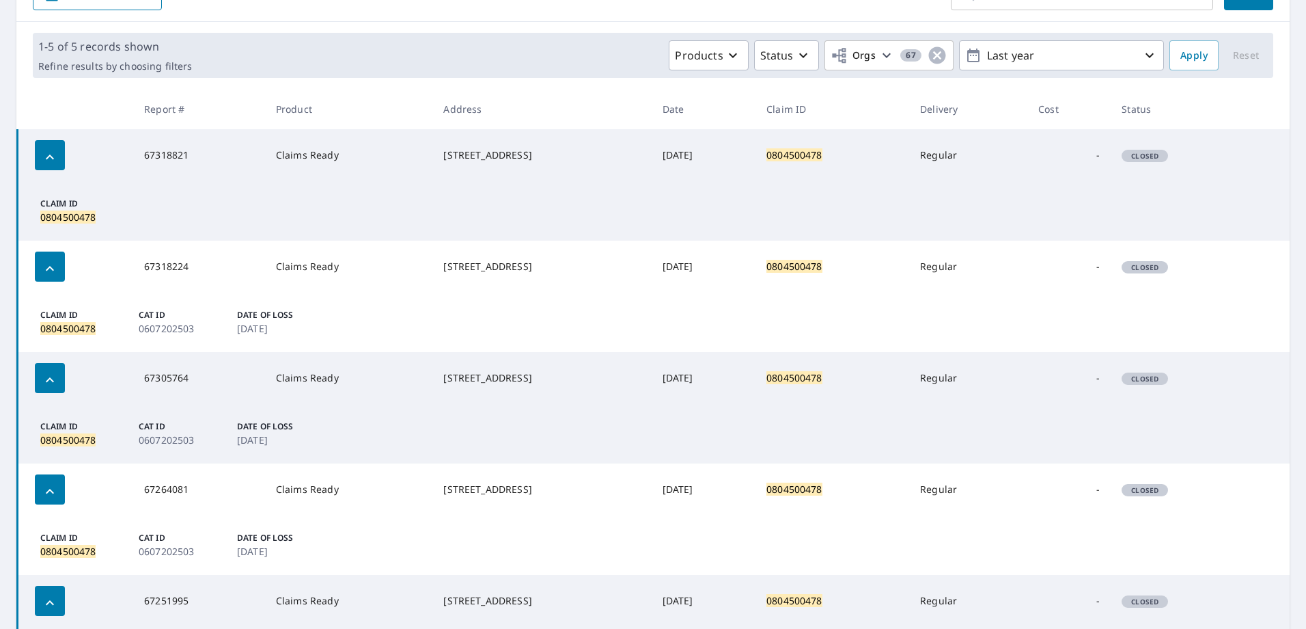
scroll to position [205, 0]
